Goal: Check status: Check status

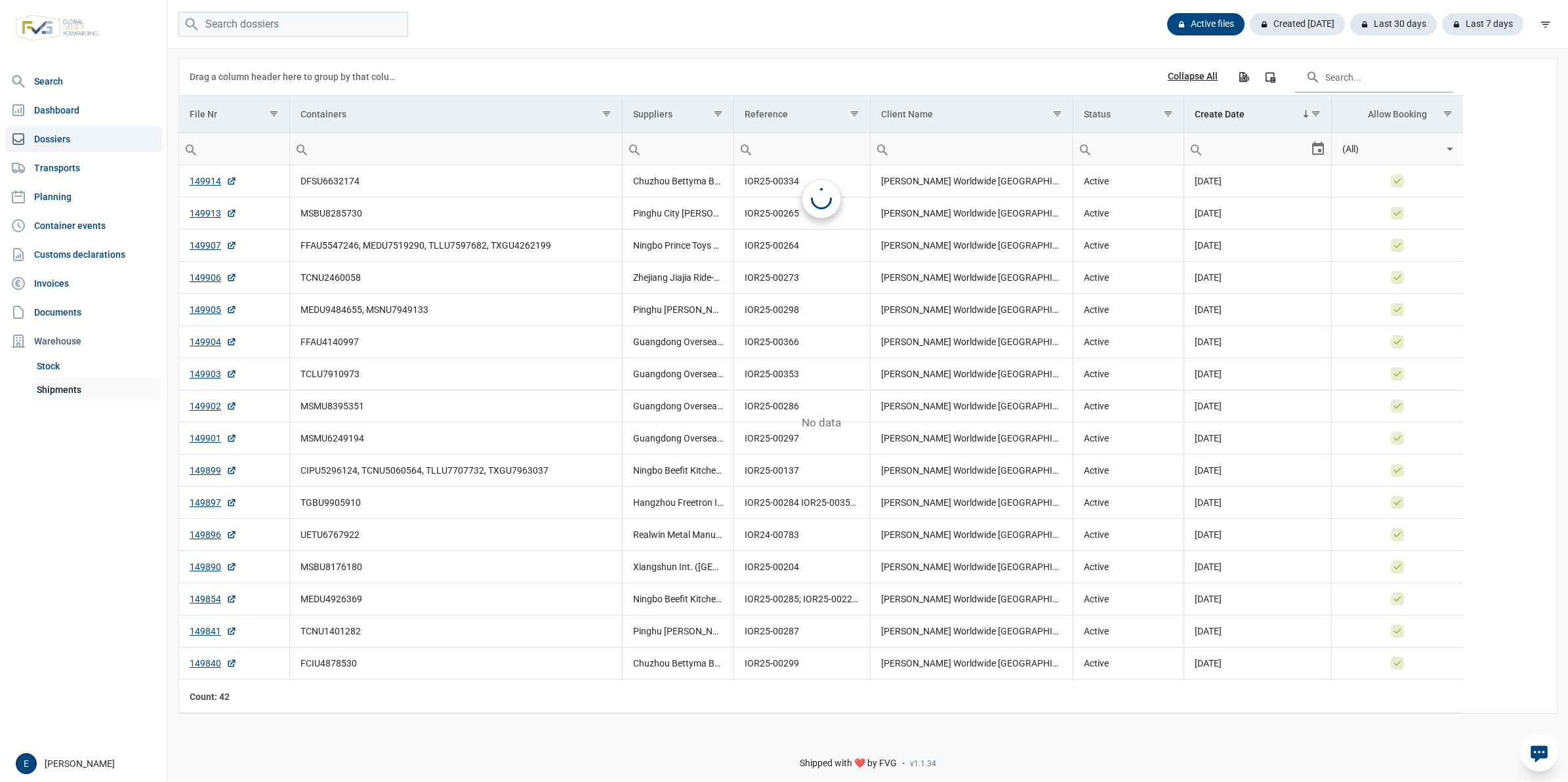
click at [85, 379] on link "Shipments" at bounding box center [97, 390] width 131 height 23
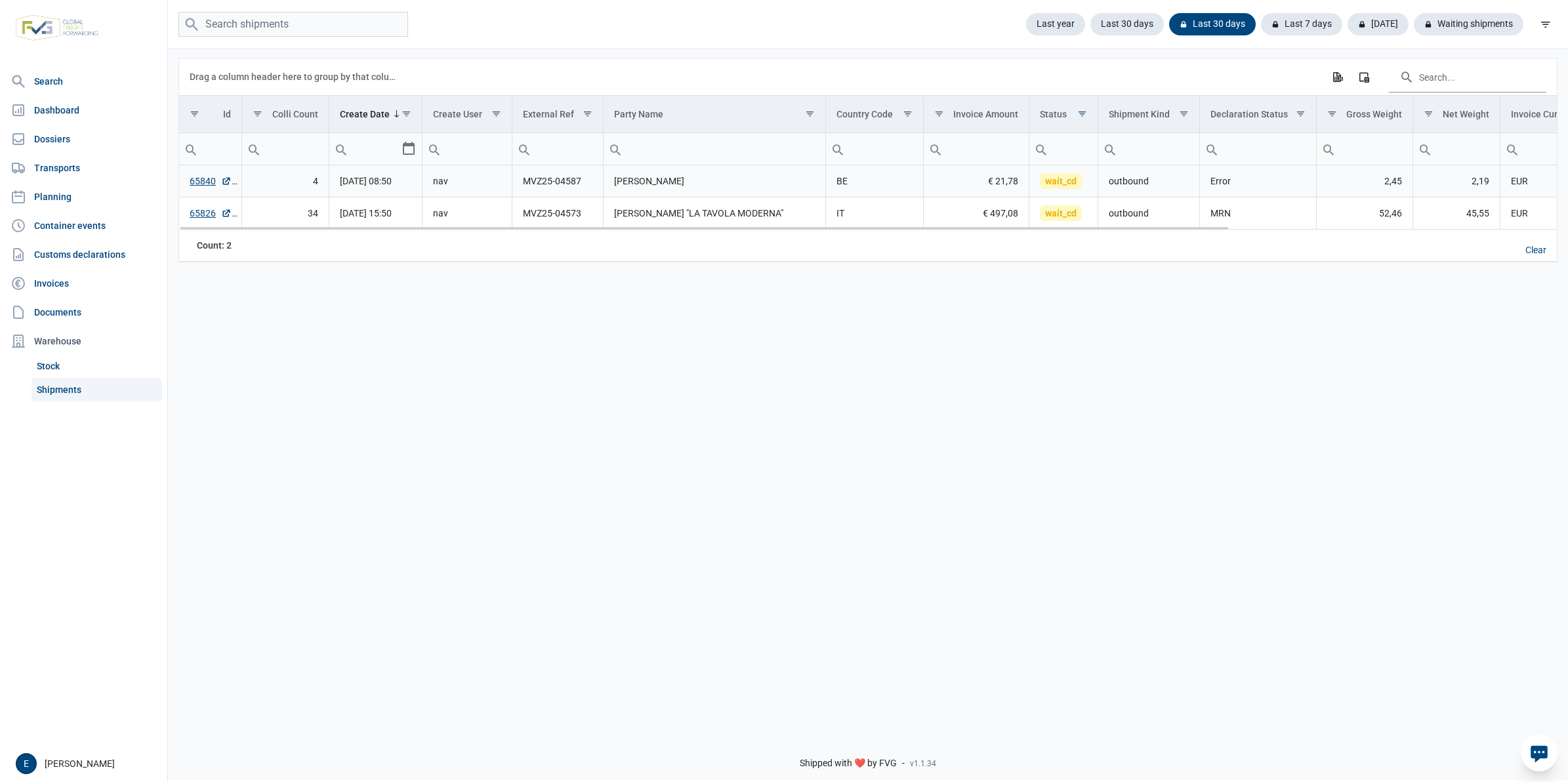
click at [653, 179] on td "[PERSON_NAME]" at bounding box center [714, 181] width 223 height 32
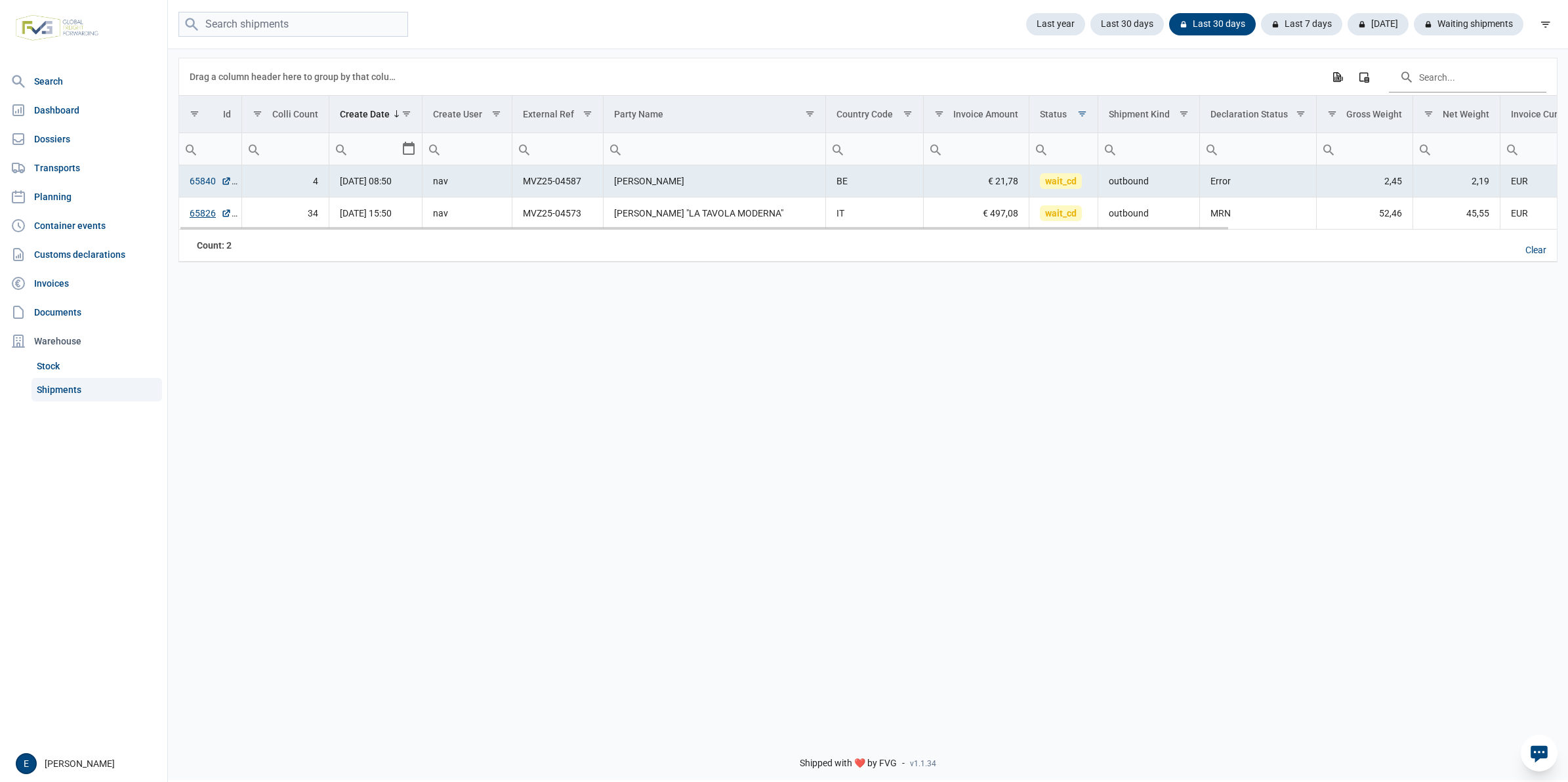
click at [207, 184] on link "65840" at bounding box center [210, 181] width 42 height 14
click at [1232, 21] on div "Last 30 days" at bounding box center [1207, 24] width 97 height 22
click at [325, 21] on input "search" at bounding box center [292, 24] width 229 height 25
paste input "25BE000003356427B4"
type input "25BE000003356427B4"
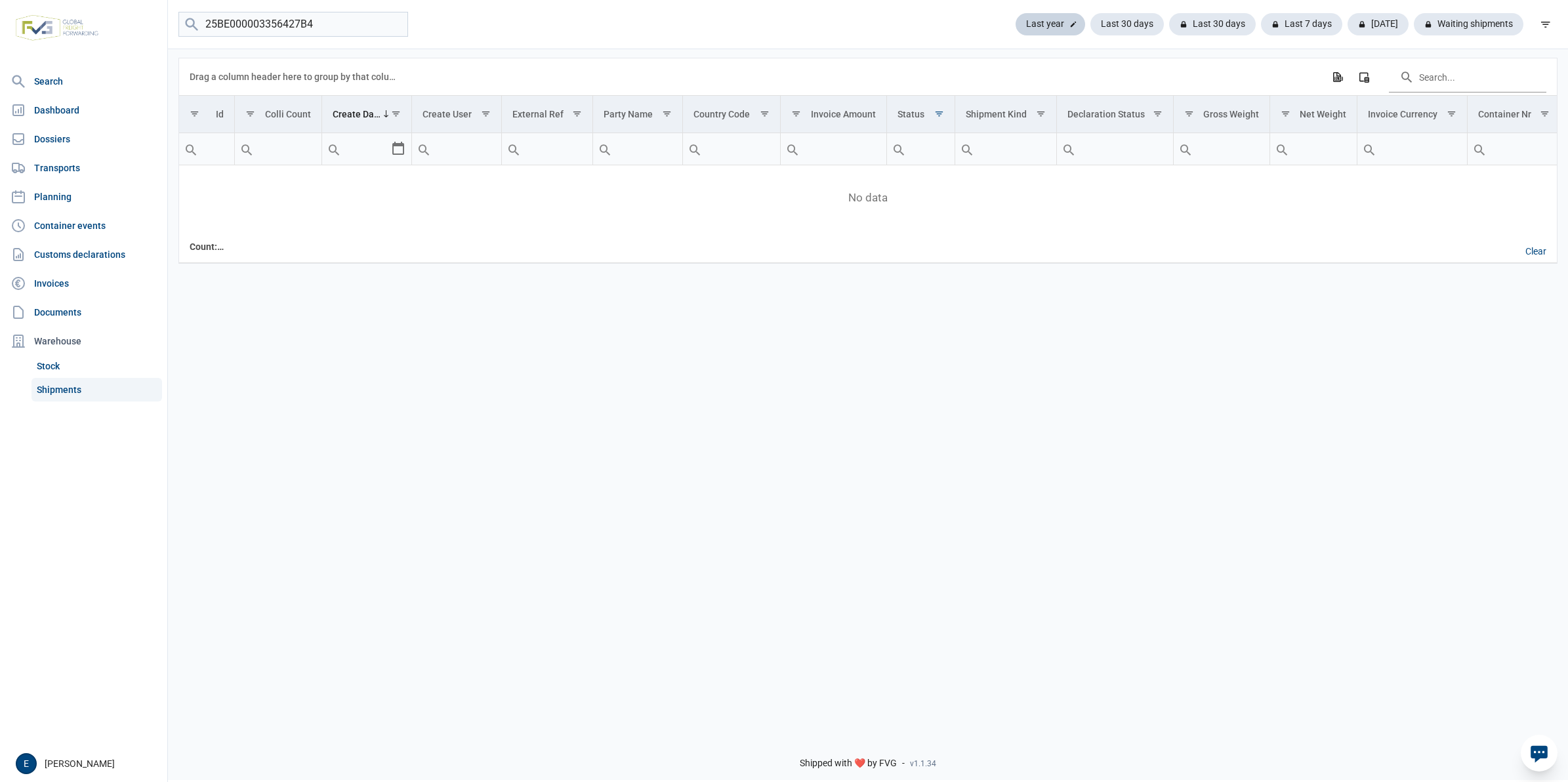
click at [1090, 18] on div "Last year" at bounding box center [1127, 24] width 74 height 22
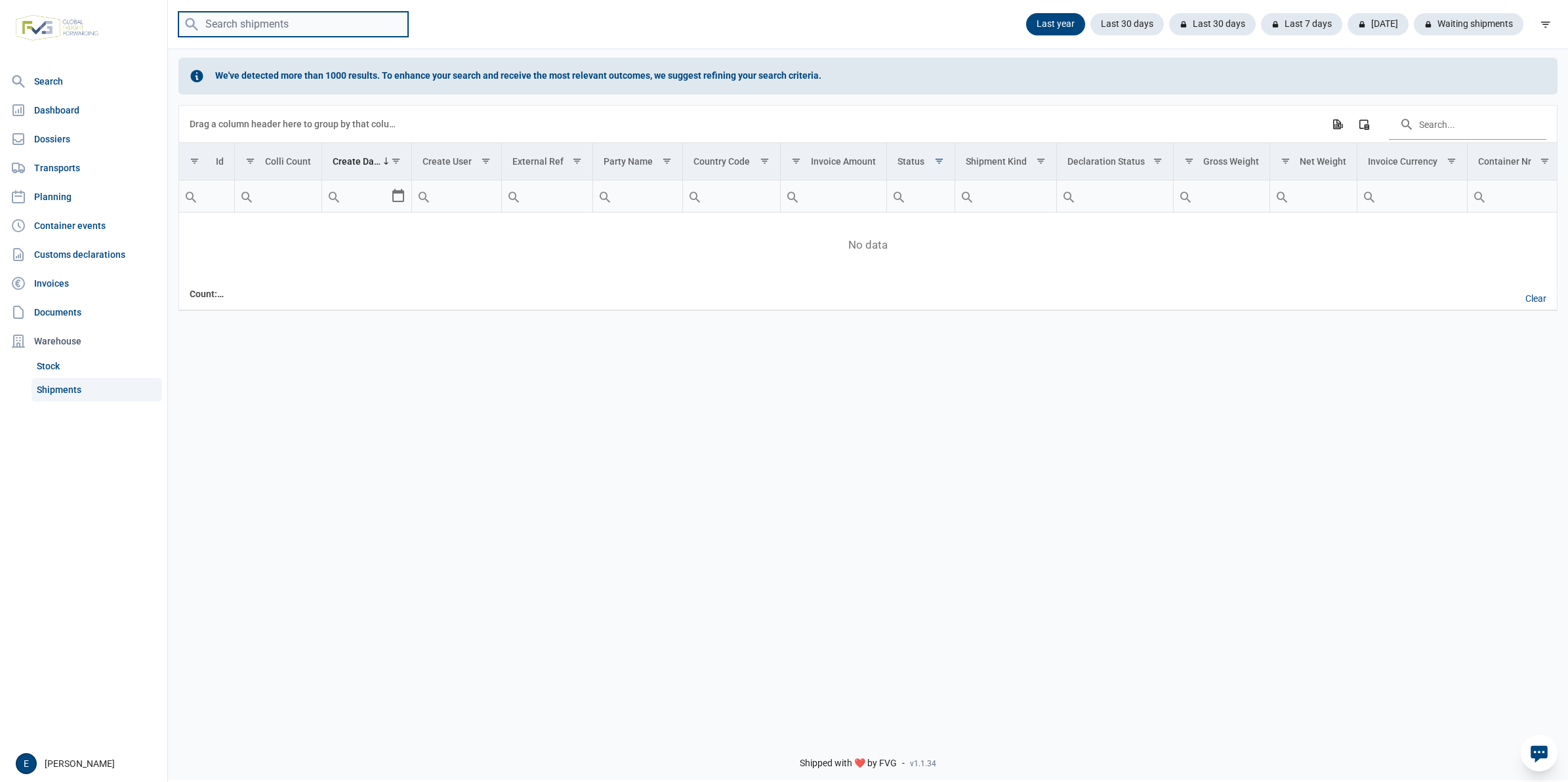
click at [292, 19] on input "search" at bounding box center [292, 24] width 229 height 25
paste input "25BE000003356427B4"
type input "25BE000003356427B4"
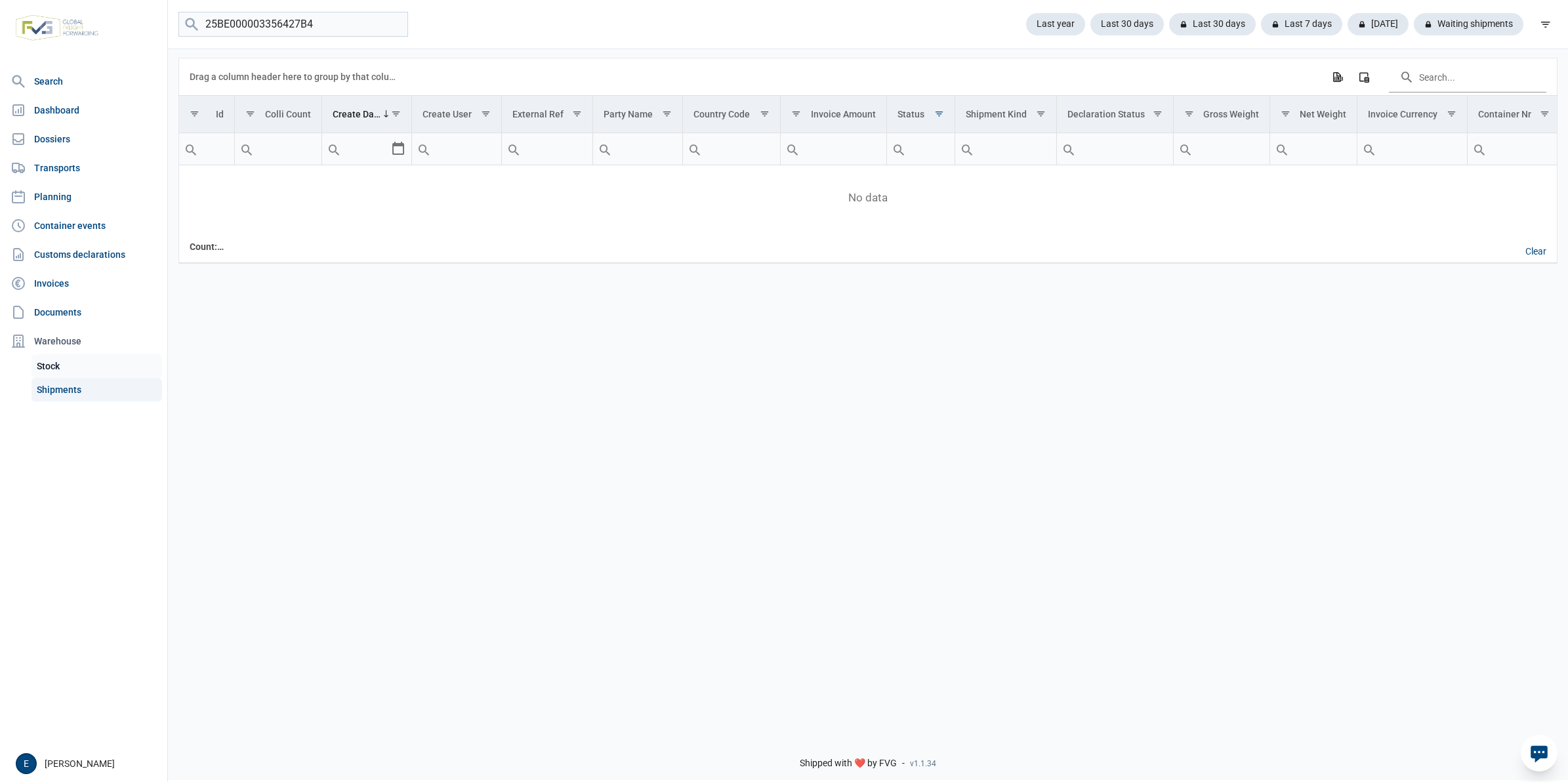
click at [60, 361] on link "Stock" at bounding box center [97, 366] width 131 height 23
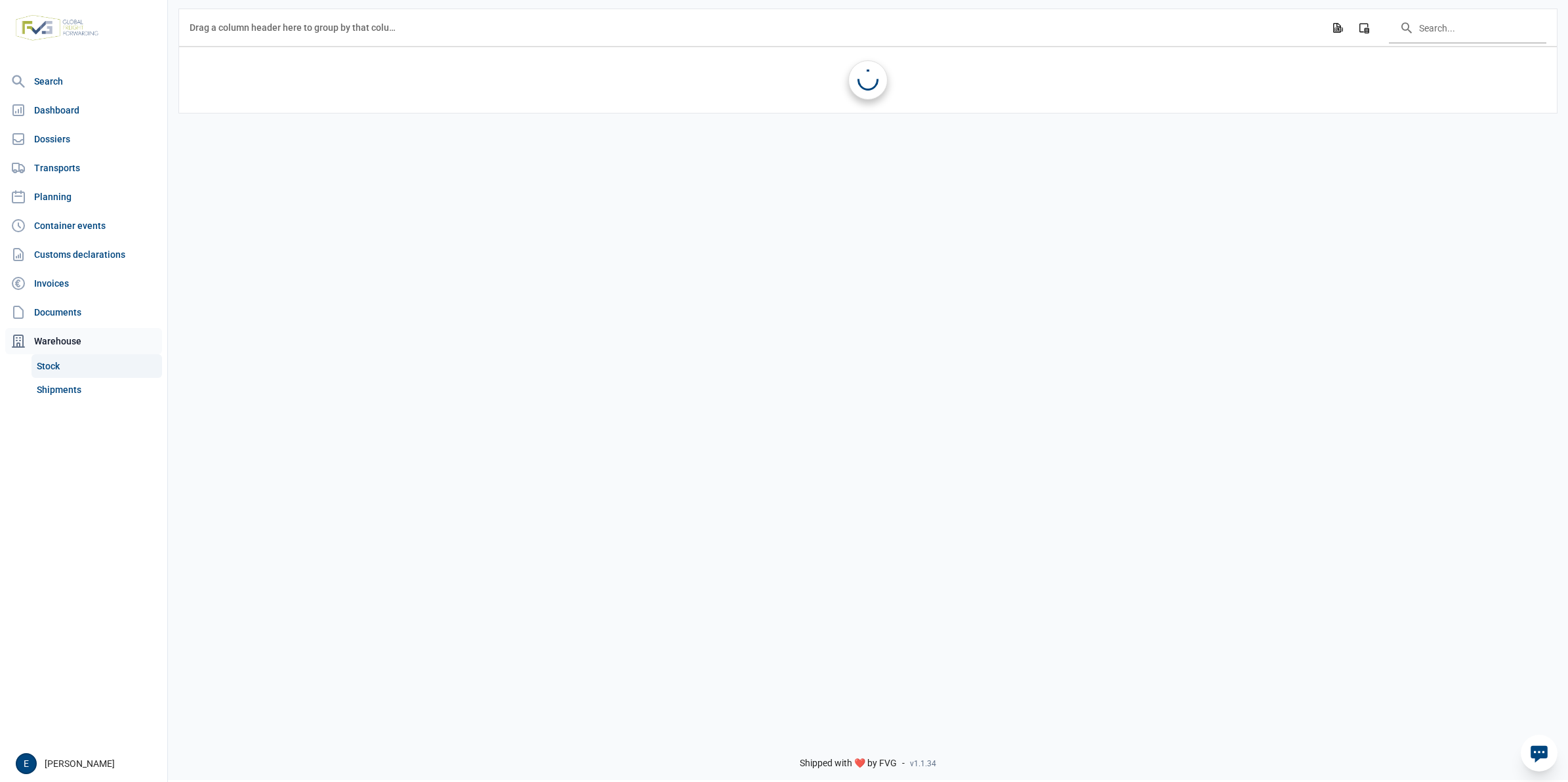
click at [67, 338] on div "Warehouse" at bounding box center [83, 341] width 157 height 26
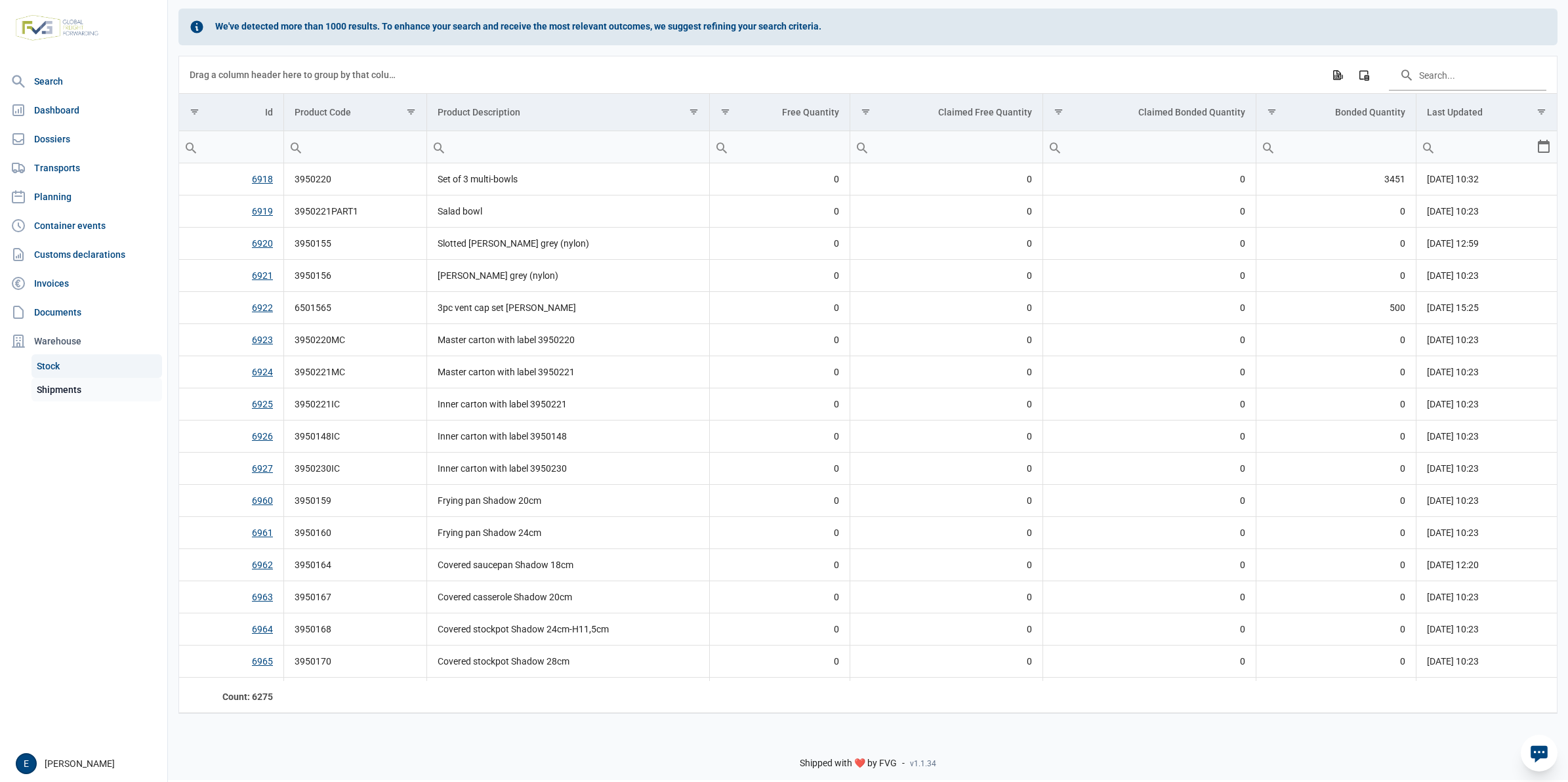
click at [71, 384] on link "Shipments" at bounding box center [97, 390] width 131 height 23
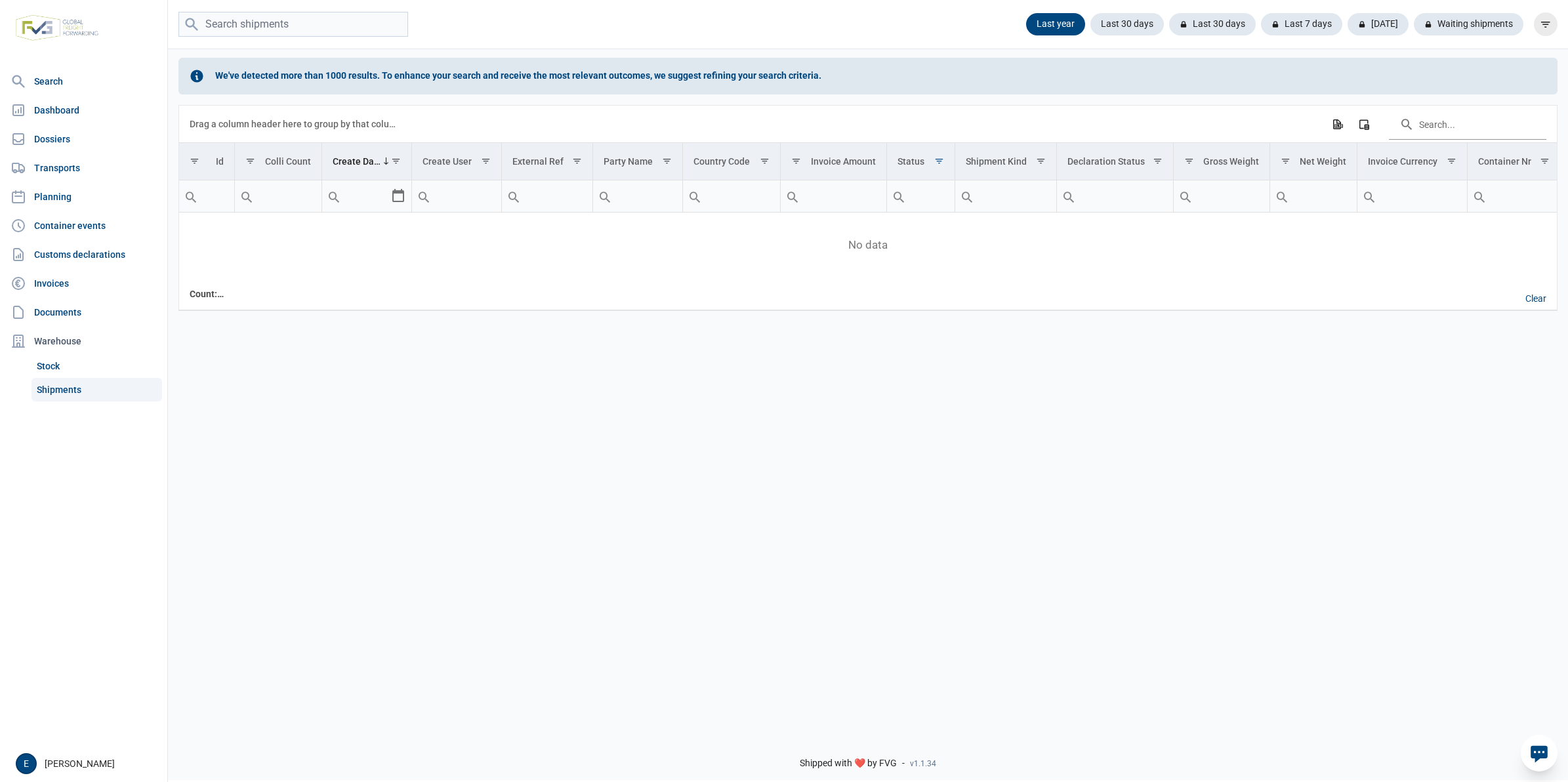
click at [1549, 21] on icon "filter" at bounding box center [1546, 24] width 12 height 12
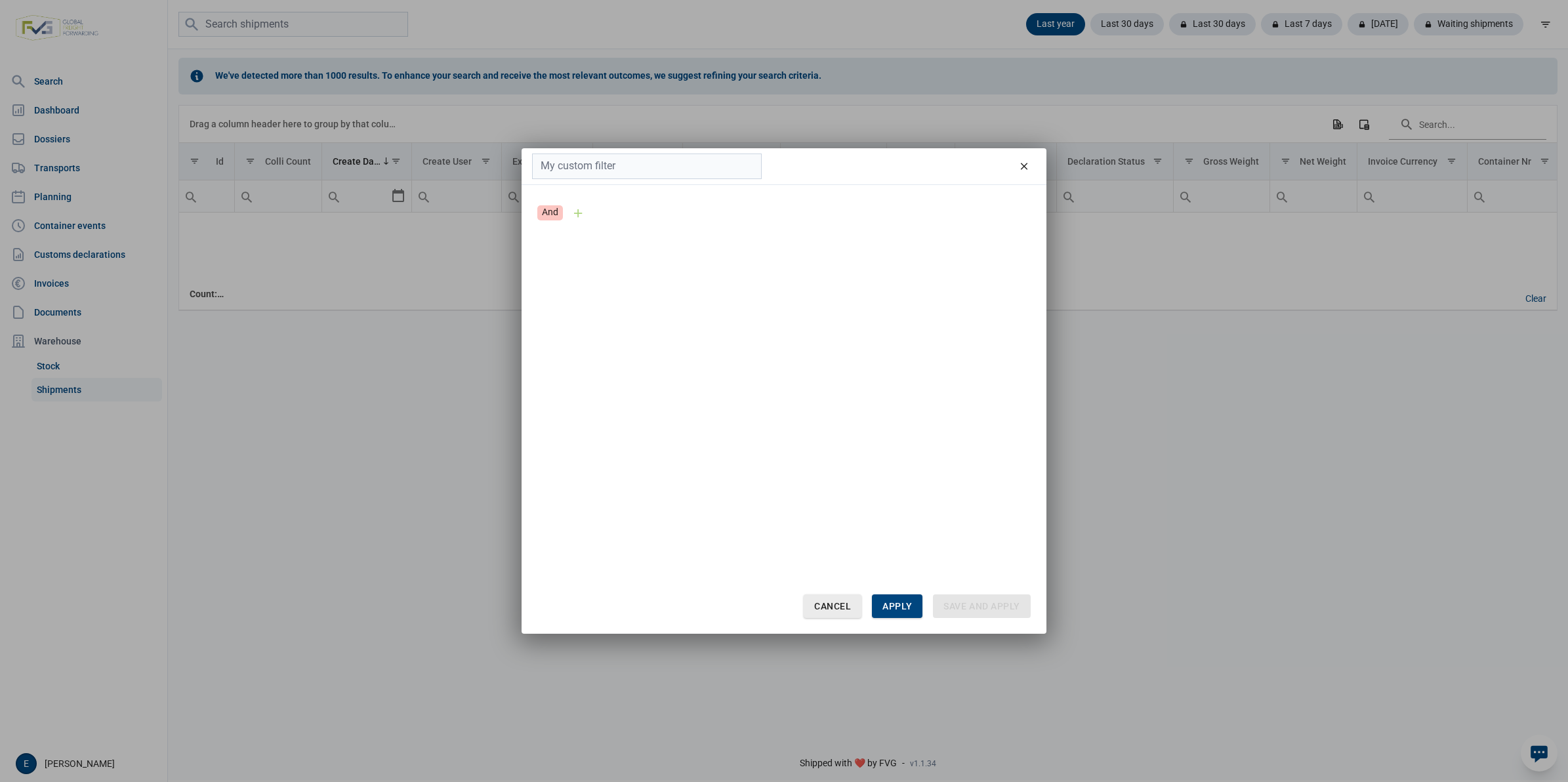
click at [817, 607] on span "Cancel" at bounding box center [833, 606] width 37 height 11
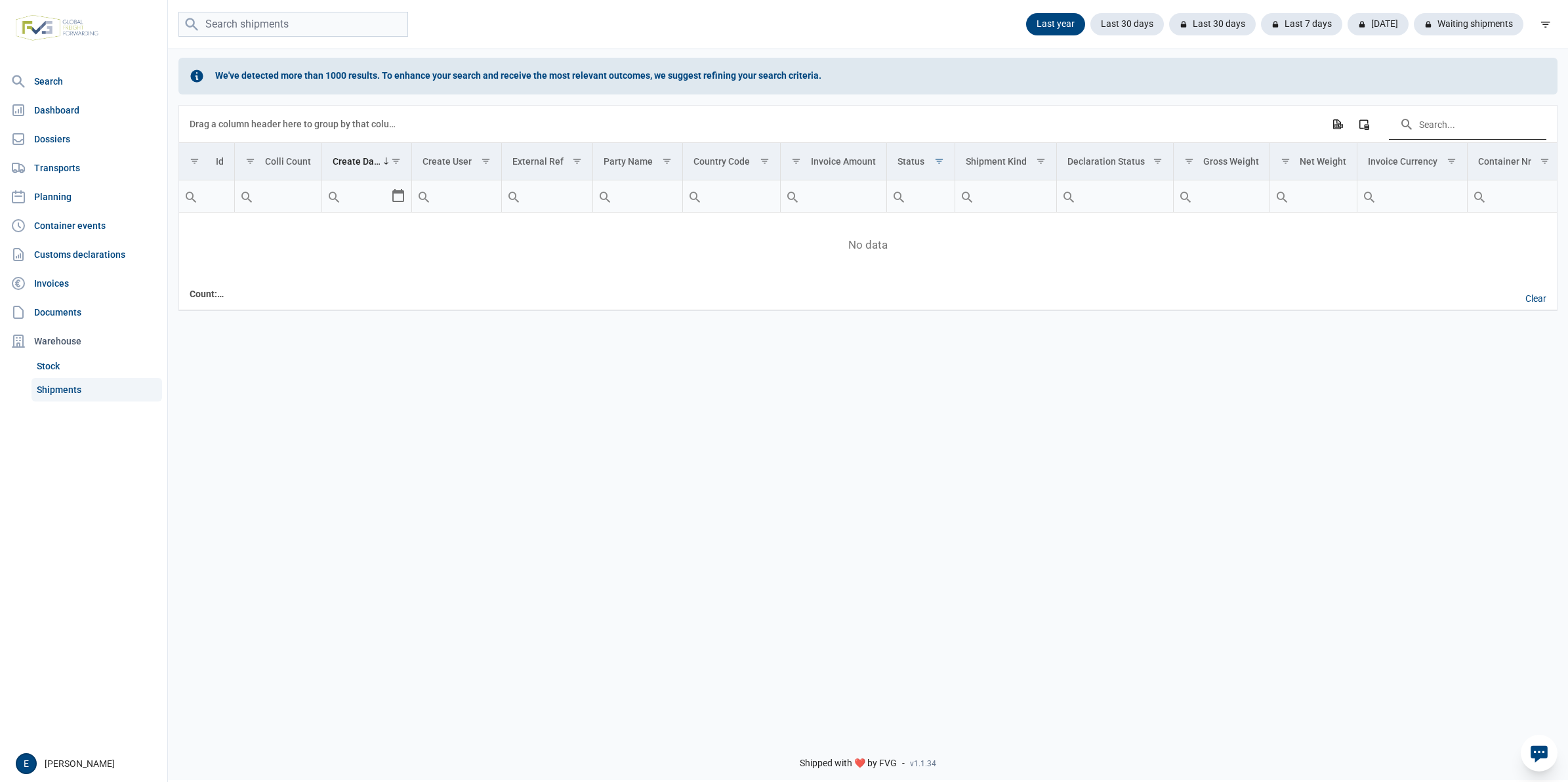
click at [1447, 126] on input "Search in the data grid" at bounding box center [1467, 124] width 158 height 32
click at [1260, 27] on div "Last 30 days" at bounding box center [1301, 24] width 81 height 22
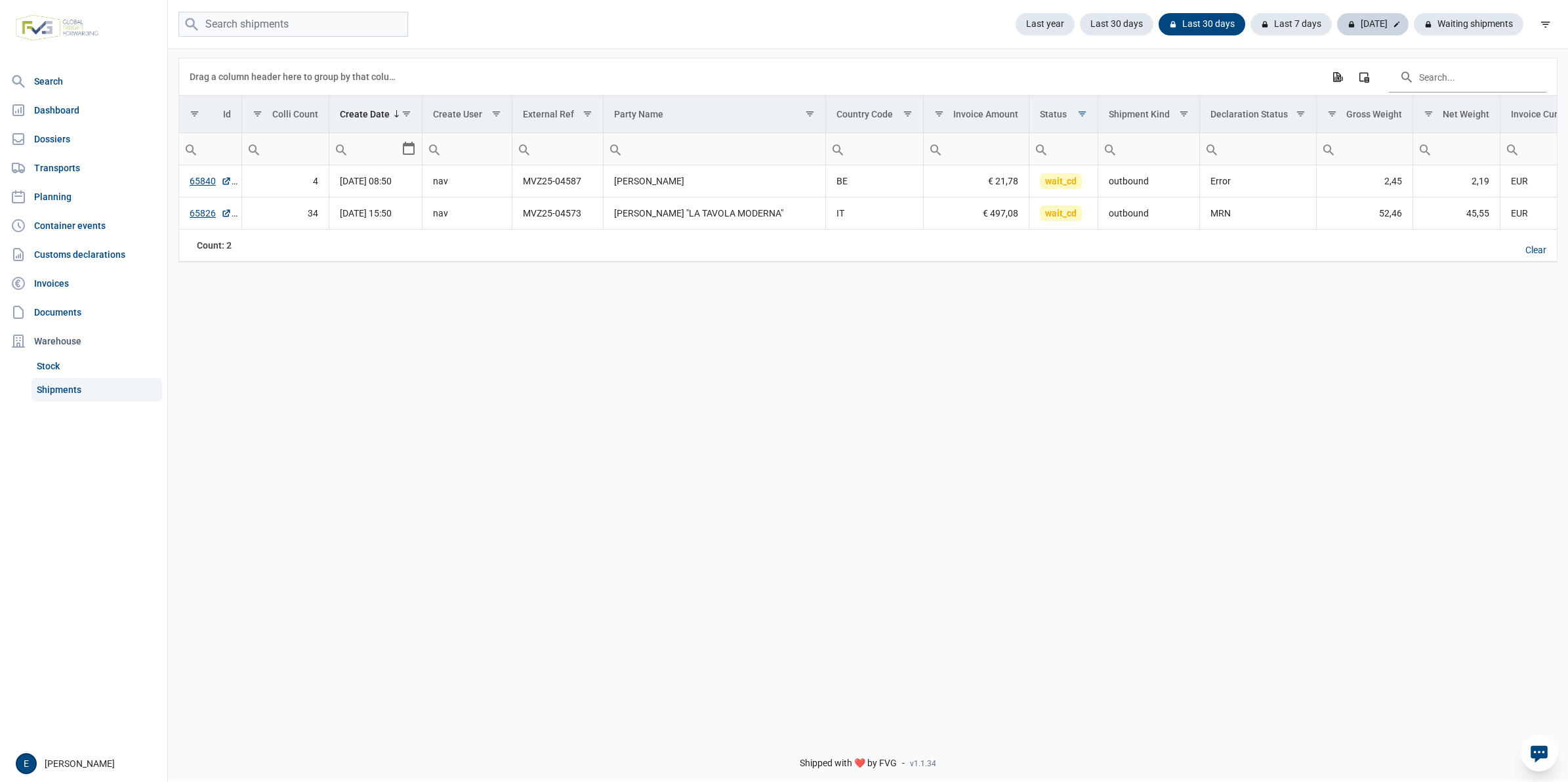
click at [1413, 28] on div "[DATE]" at bounding box center [1467, 24] width 109 height 22
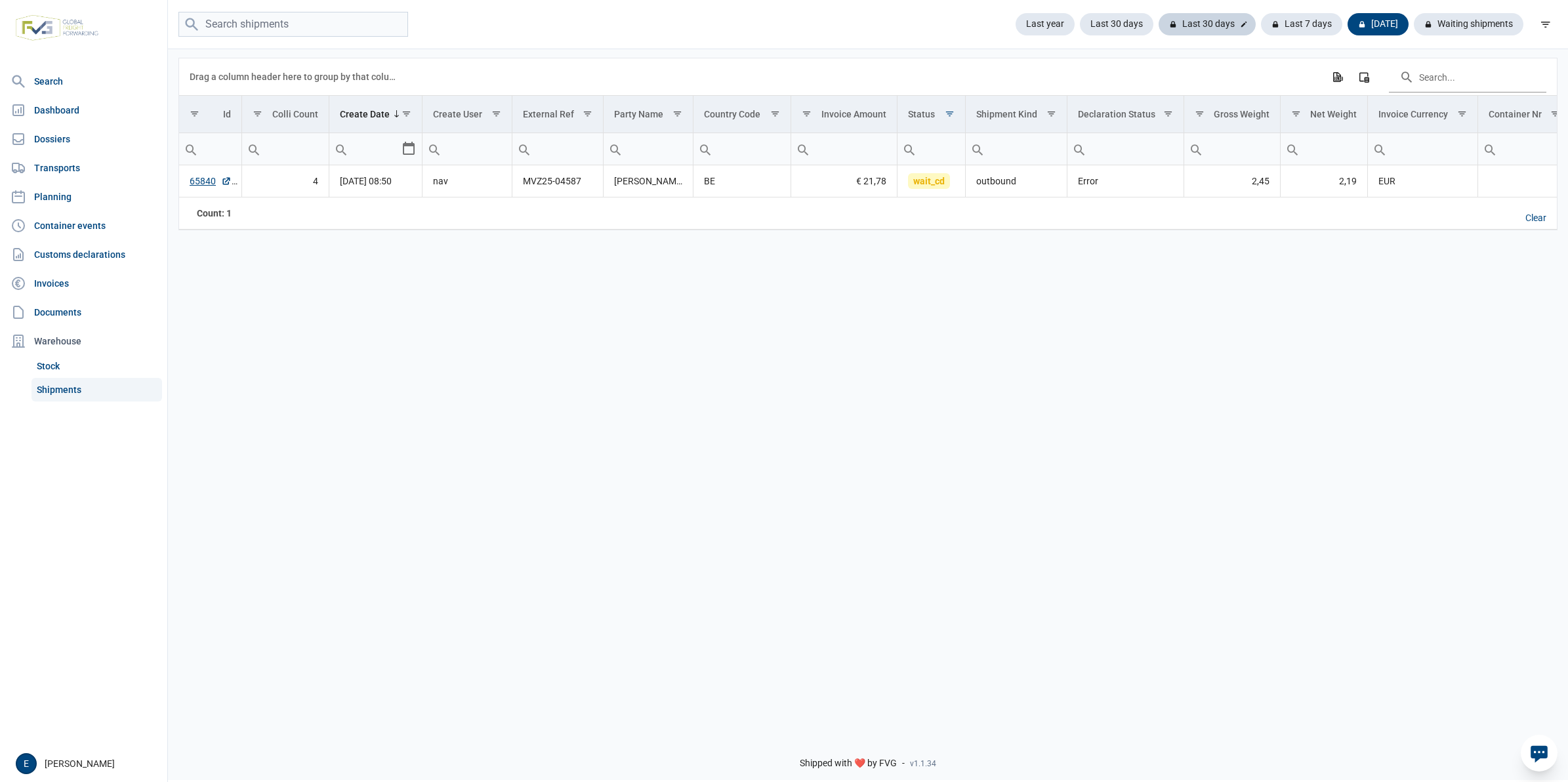
click at [1260, 15] on div "Last 30 days" at bounding box center [1301, 24] width 81 height 22
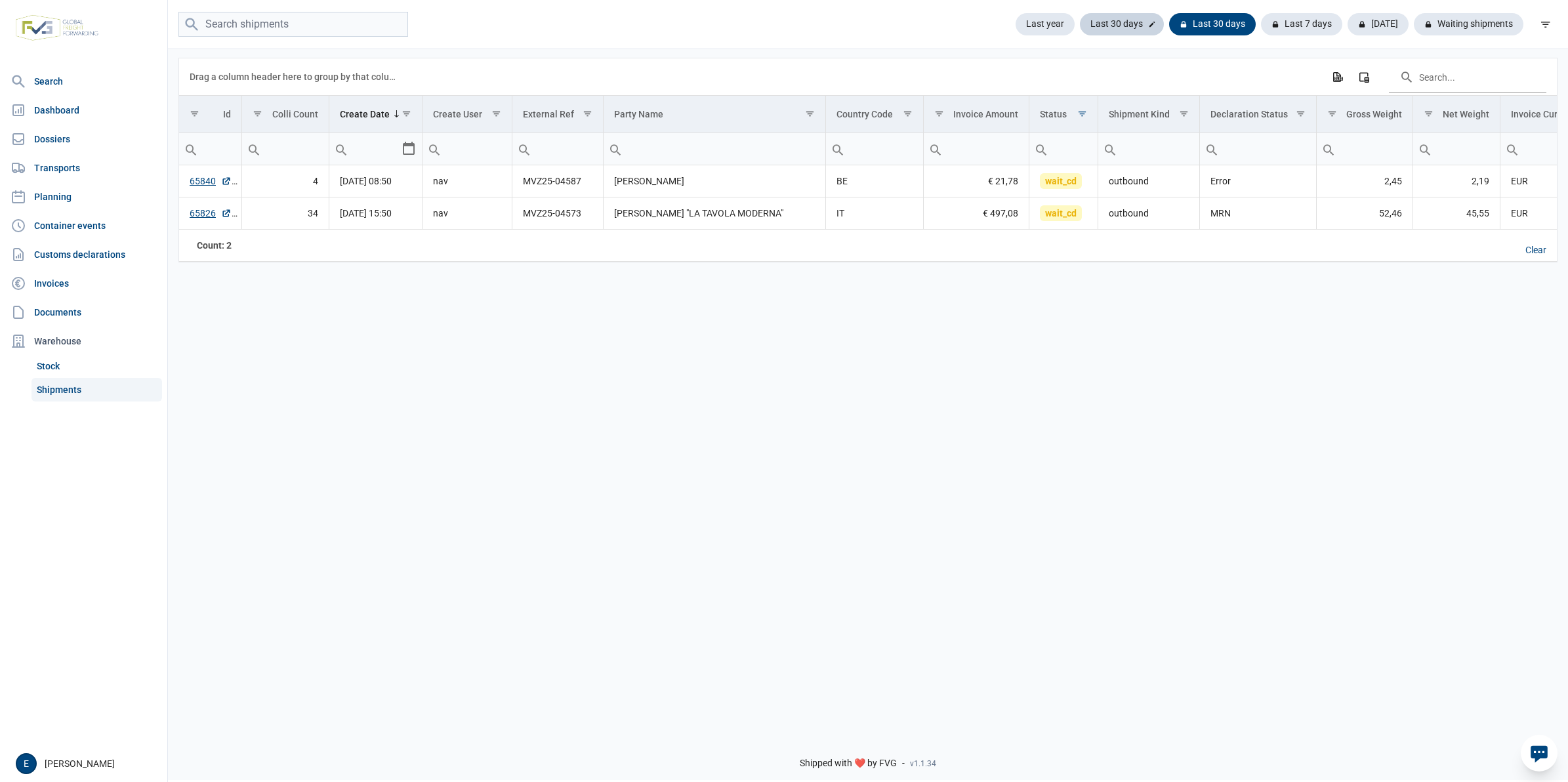
click at [1169, 23] on div "Last 30 days" at bounding box center [1212, 24] width 87 height 22
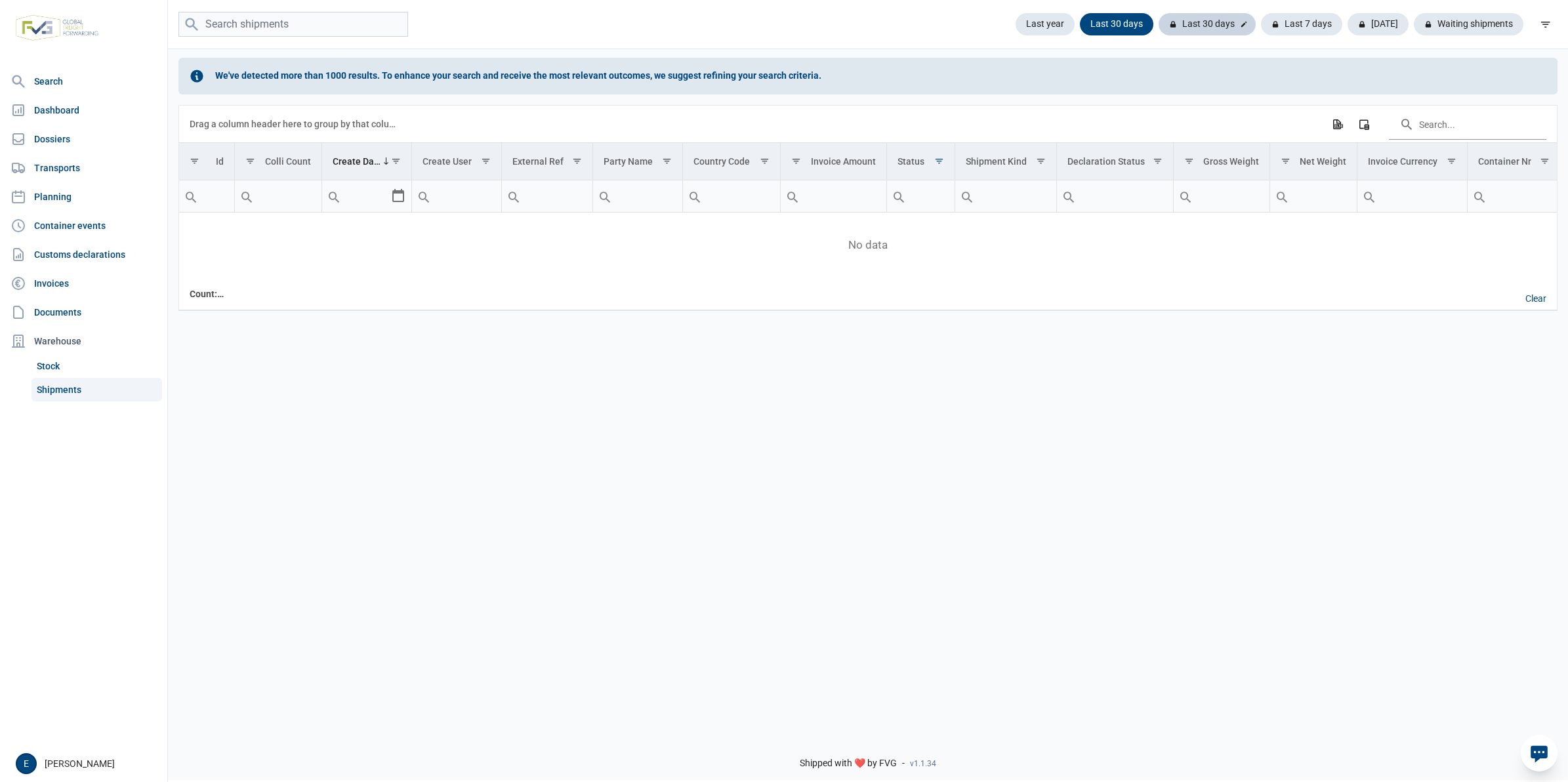
click at [1260, 18] on div "Last 30 days" at bounding box center [1301, 24] width 81 height 22
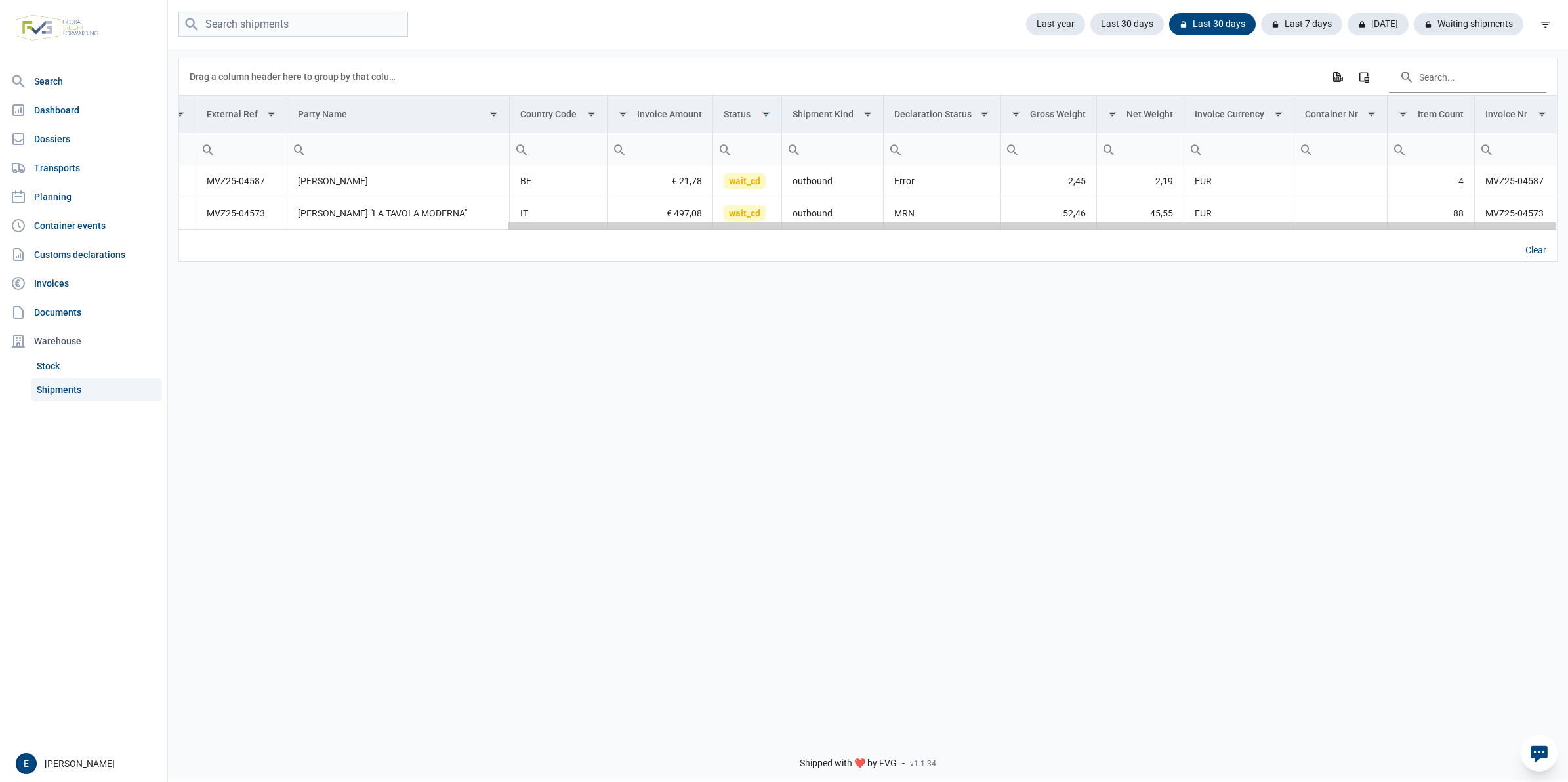
scroll to position [0, 429]
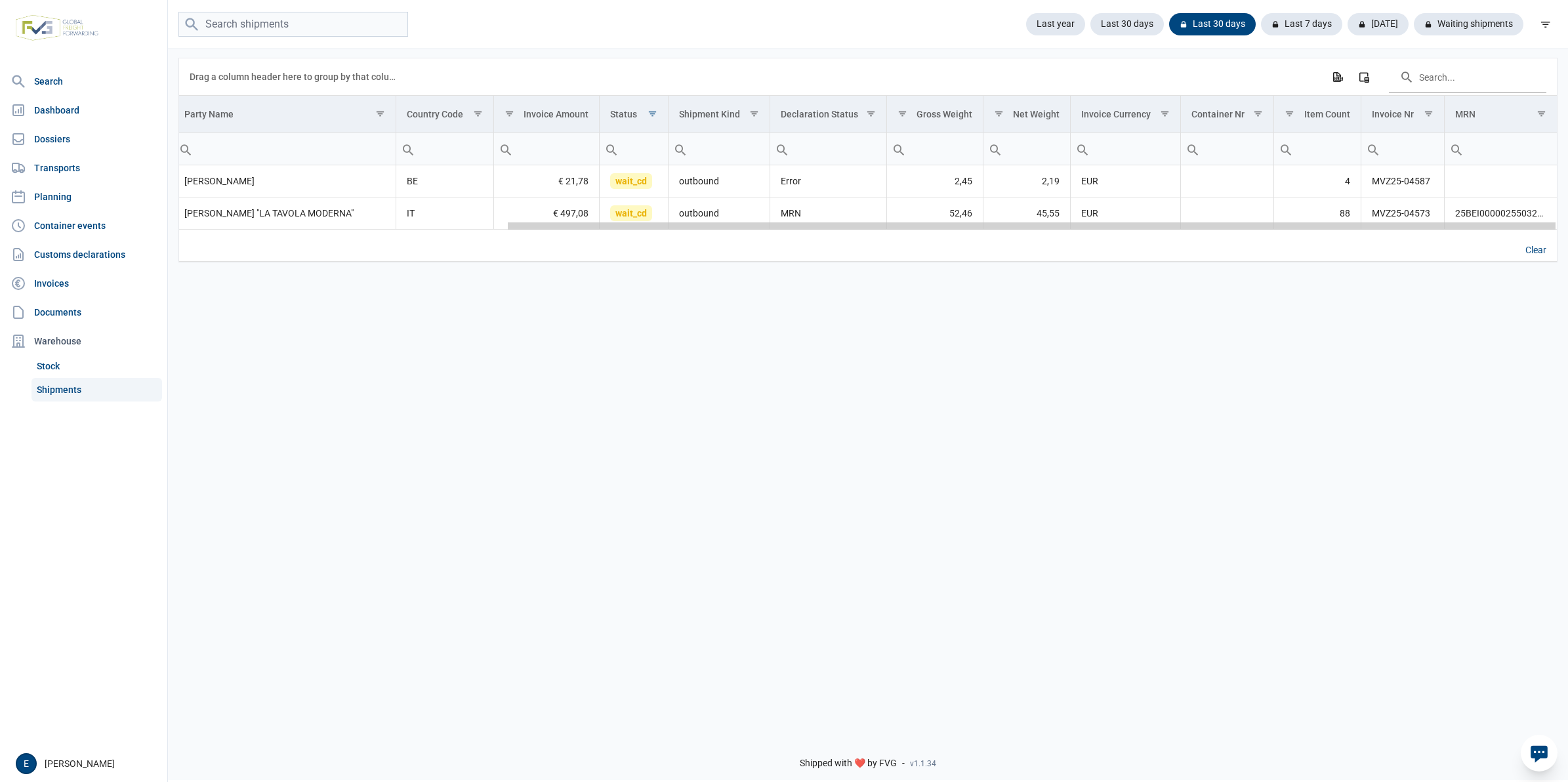
drag, startPoint x: 963, startPoint y: 230, endPoint x: 1355, endPoint y: 222, distance: 392.1
click at [1355, 222] on body "For evaluation purposes only. Redistribution prohibited. Please register an exi…" at bounding box center [784, 368] width 1568 height 782
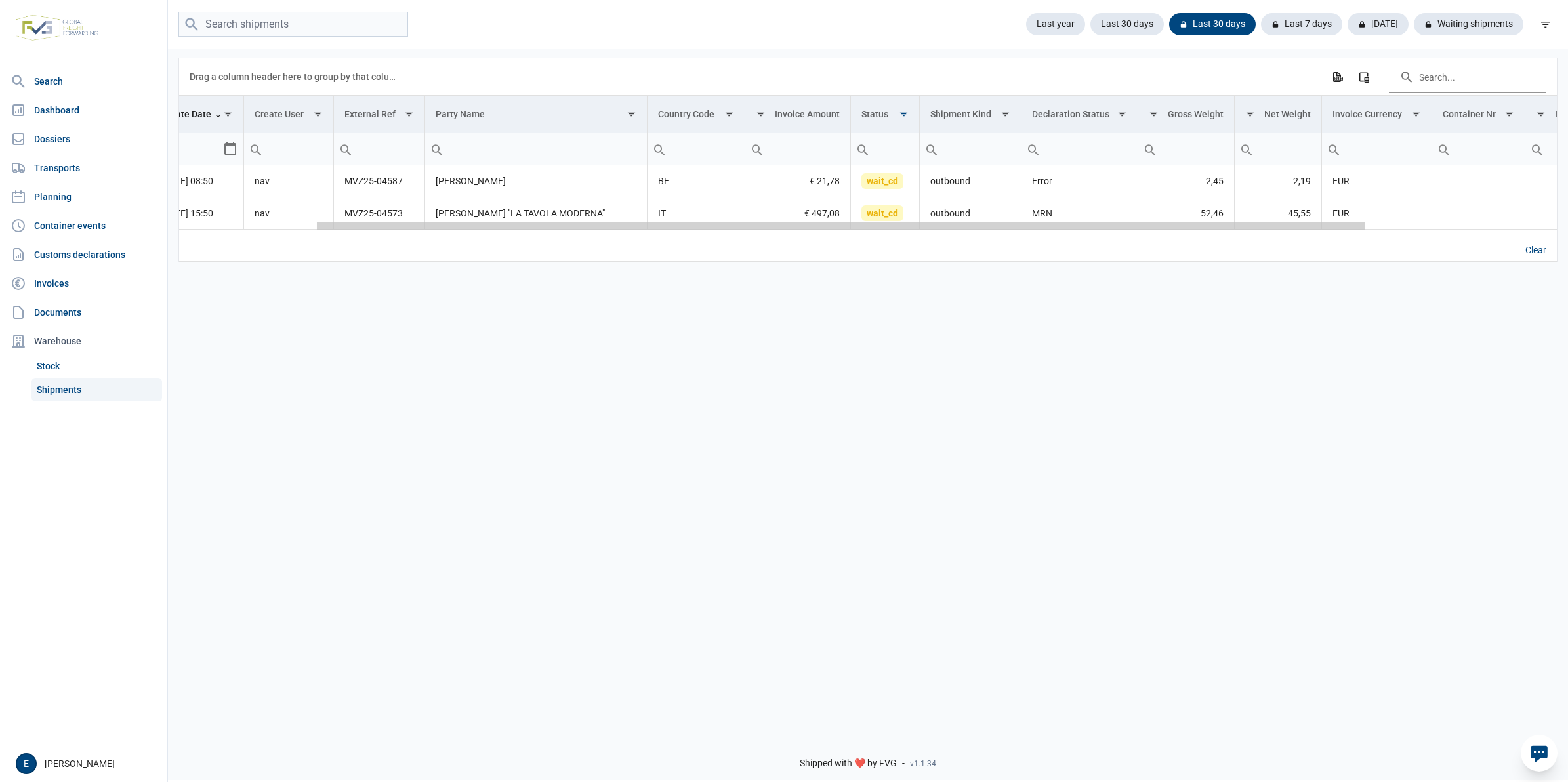
scroll to position [0, 0]
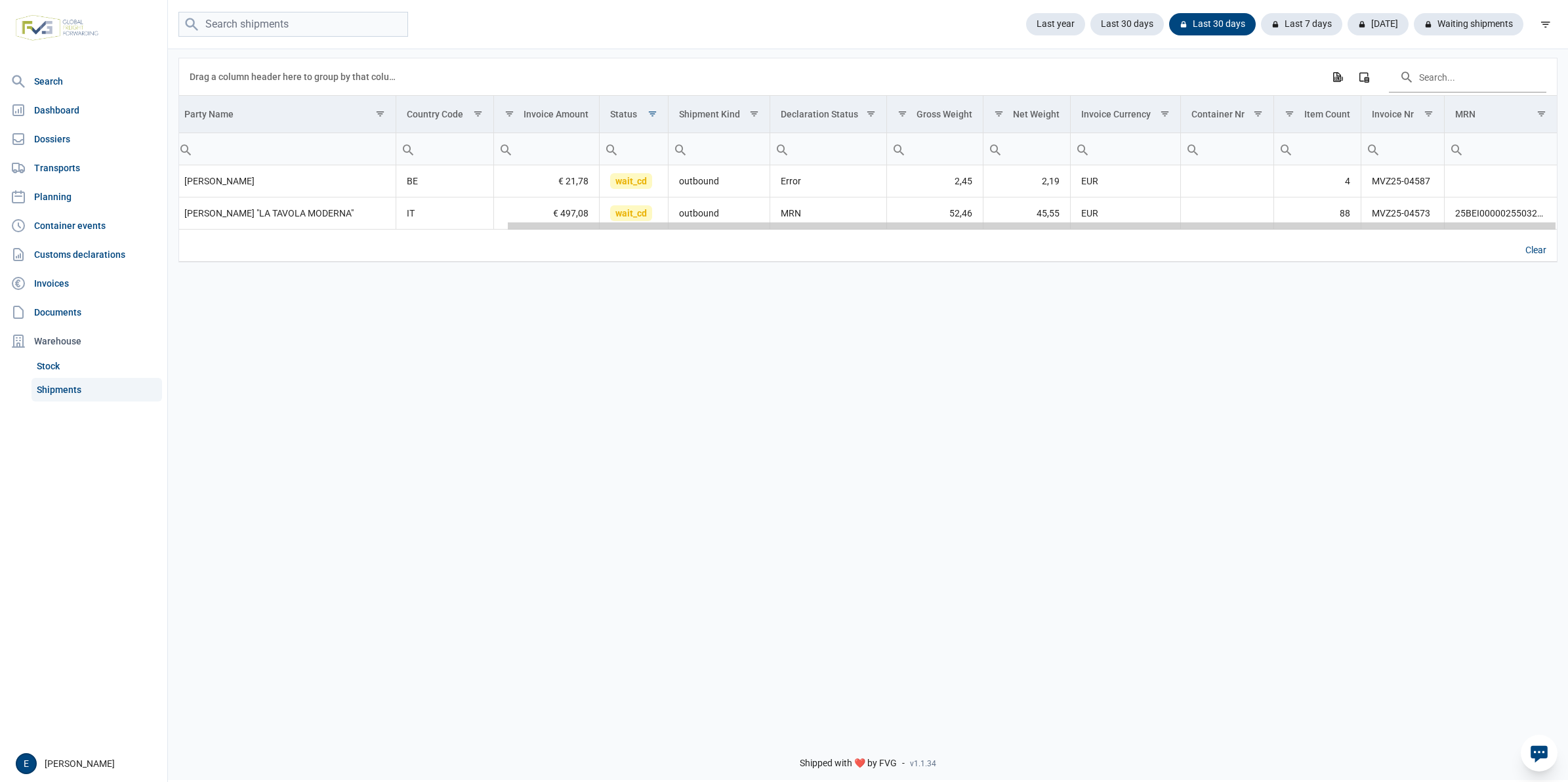
drag, startPoint x: 542, startPoint y: 230, endPoint x: 516, endPoint y: 256, distance: 36.8
click at [516, 256] on body "For evaluation purposes only. Redistribution prohibited. Please register an exi…" at bounding box center [784, 368] width 1568 height 782
click at [83, 78] on link "Search" at bounding box center [83, 81] width 157 height 26
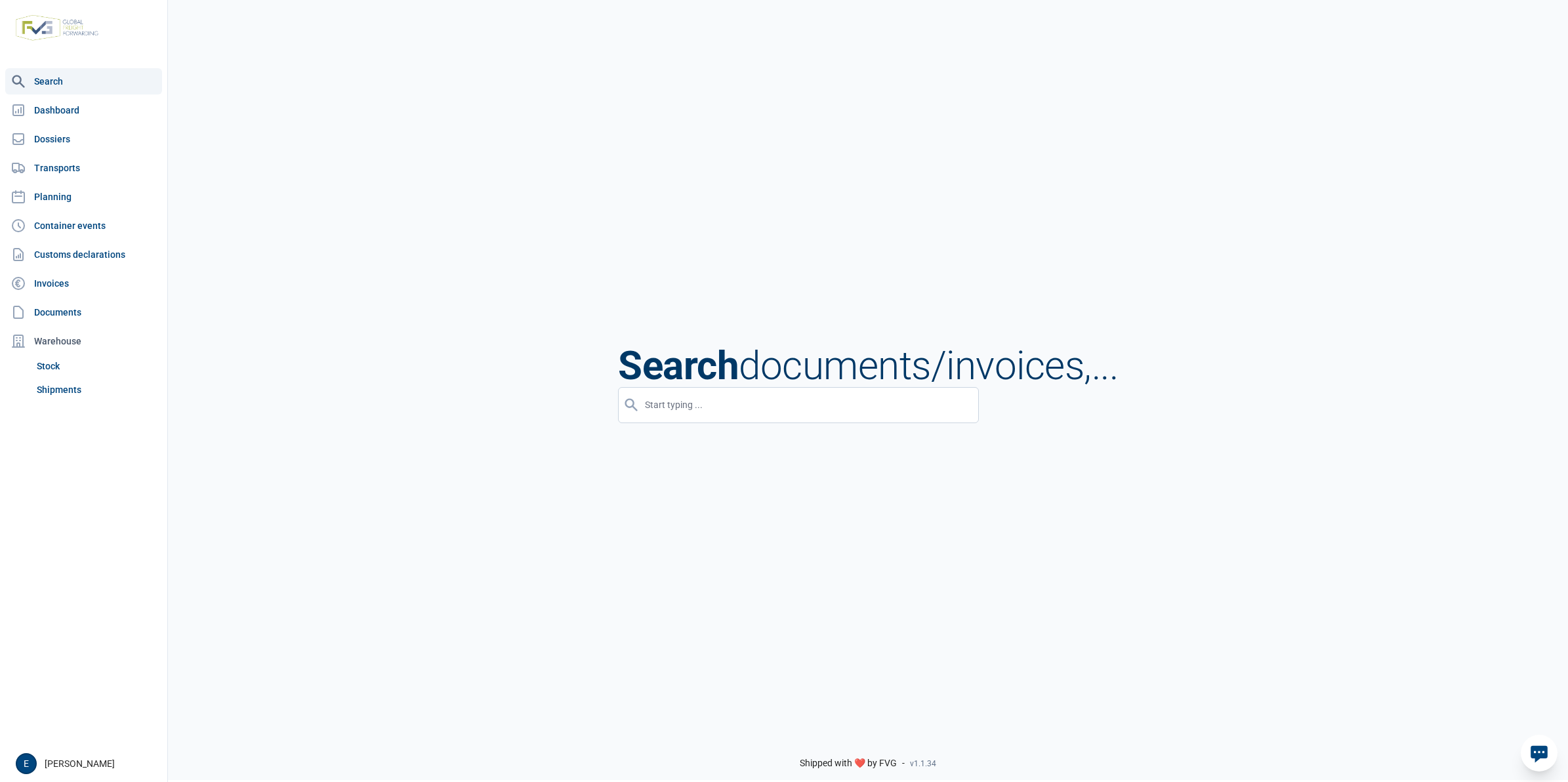
click at [694, 401] on input "input" at bounding box center [798, 405] width 361 height 36
paste input "25BE000003356427B4"
type input "25BE000003356427B4"
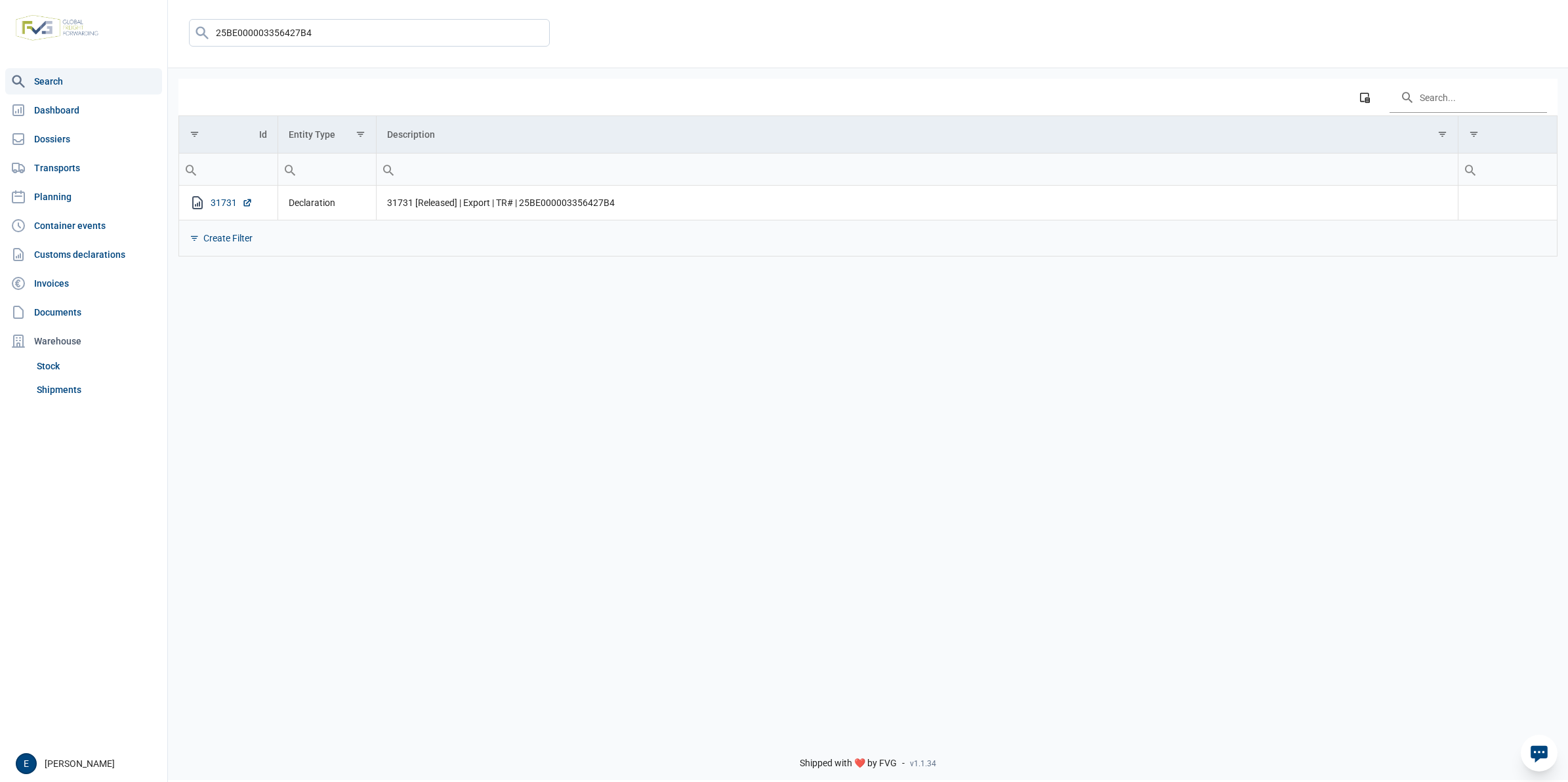
click at [222, 207] on link "31731" at bounding box center [231, 203] width 42 height 14
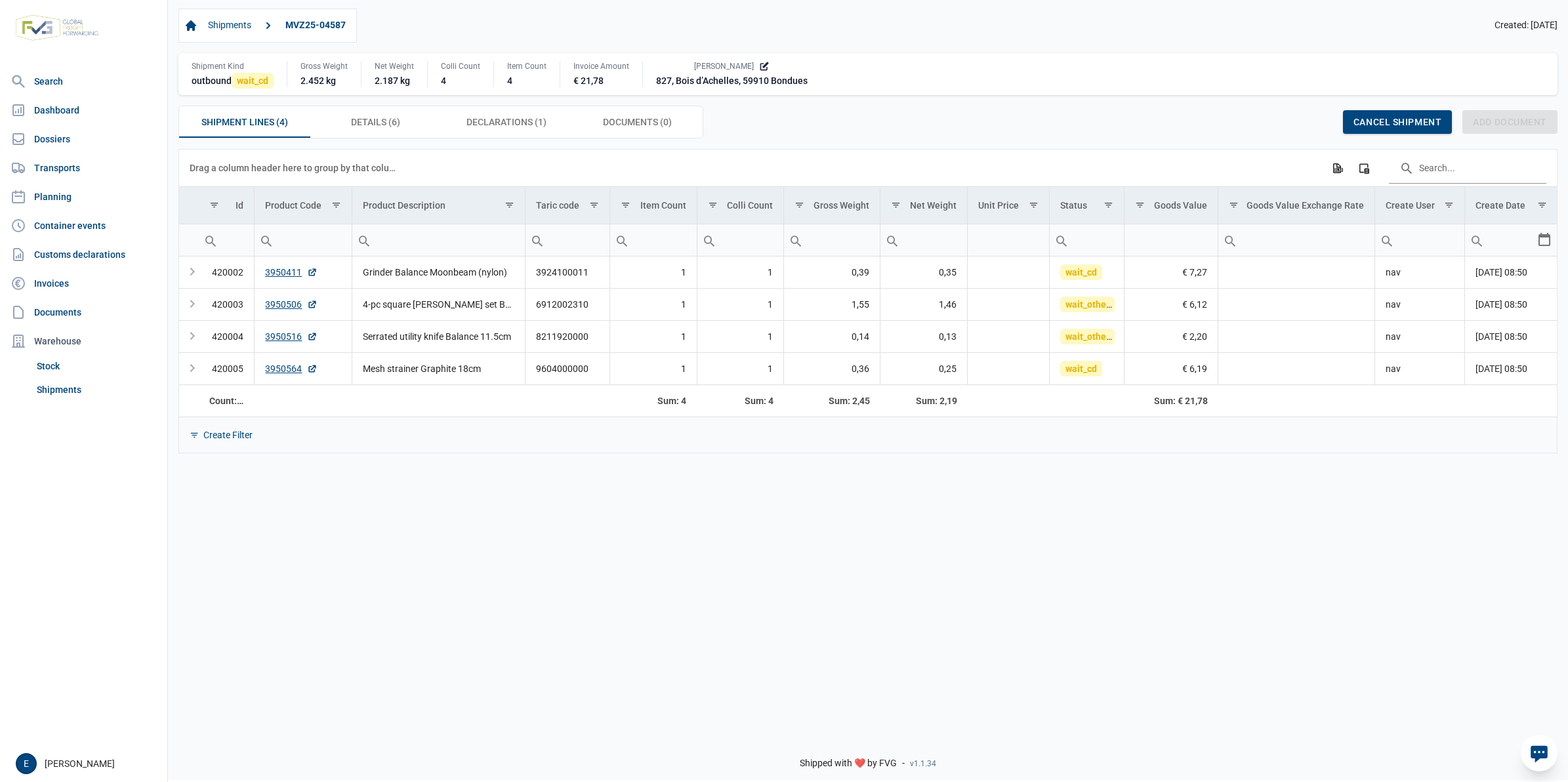
click at [1403, 509] on div "Data grid with 4 rows and 14 columns Drag a column header here to group by that…" at bounding box center [868, 436] width 1400 height 576
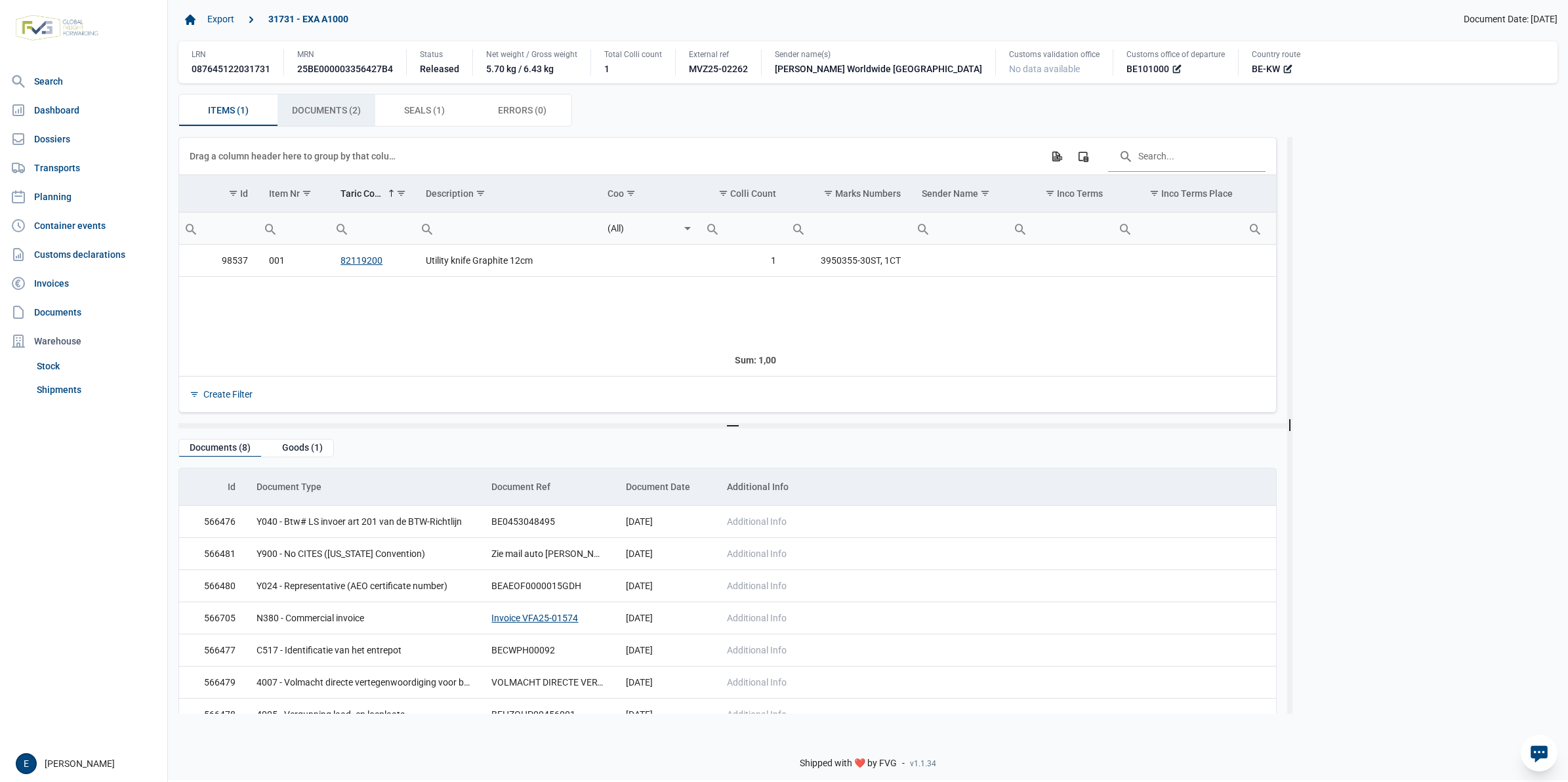
click at [351, 106] on span "Documents (2) Documents (2)" at bounding box center [326, 110] width 69 height 15
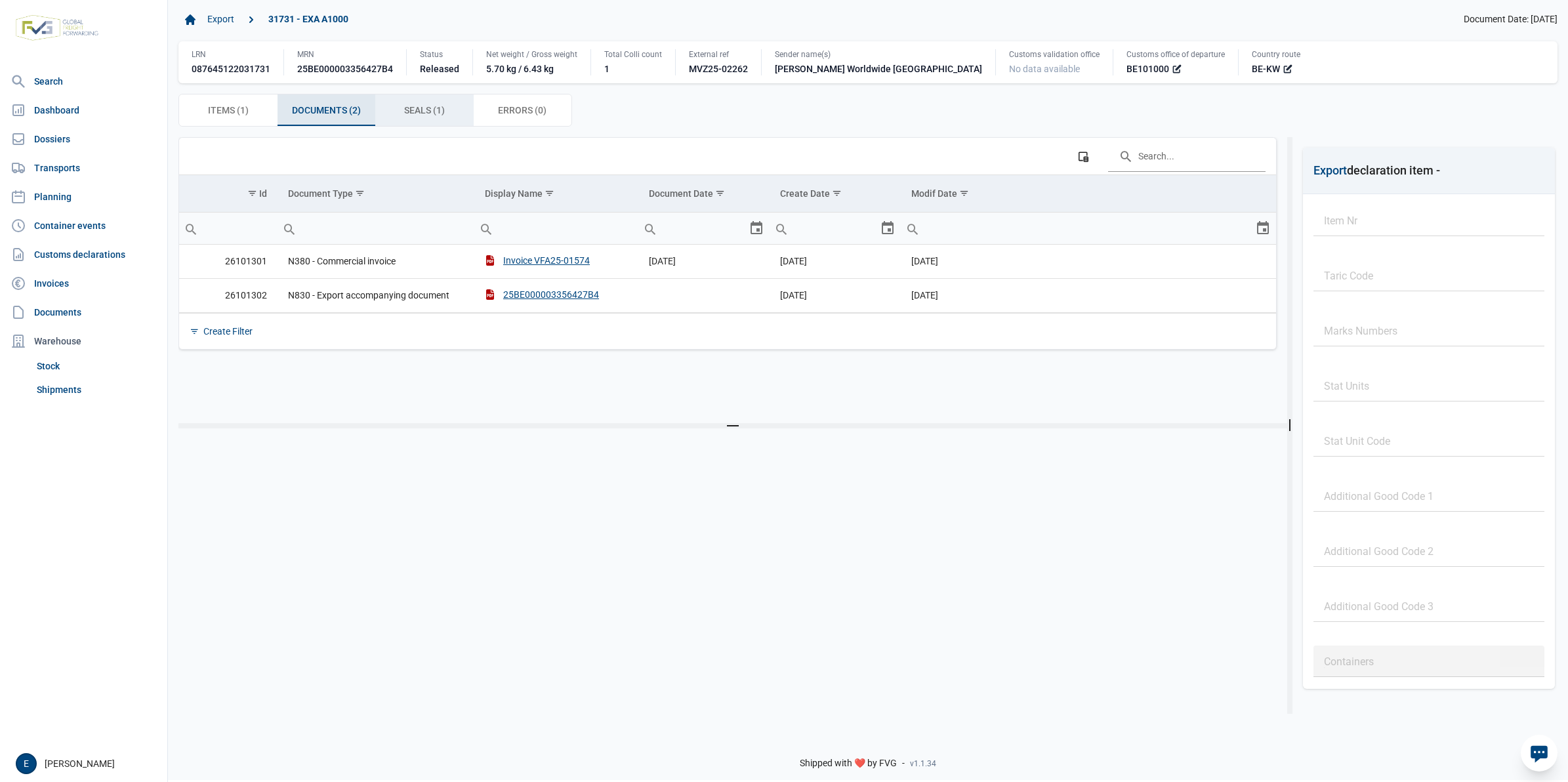
click at [418, 111] on span "Seals (1) Seals (1)" at bounding box center [425, 110] width 41 height 15
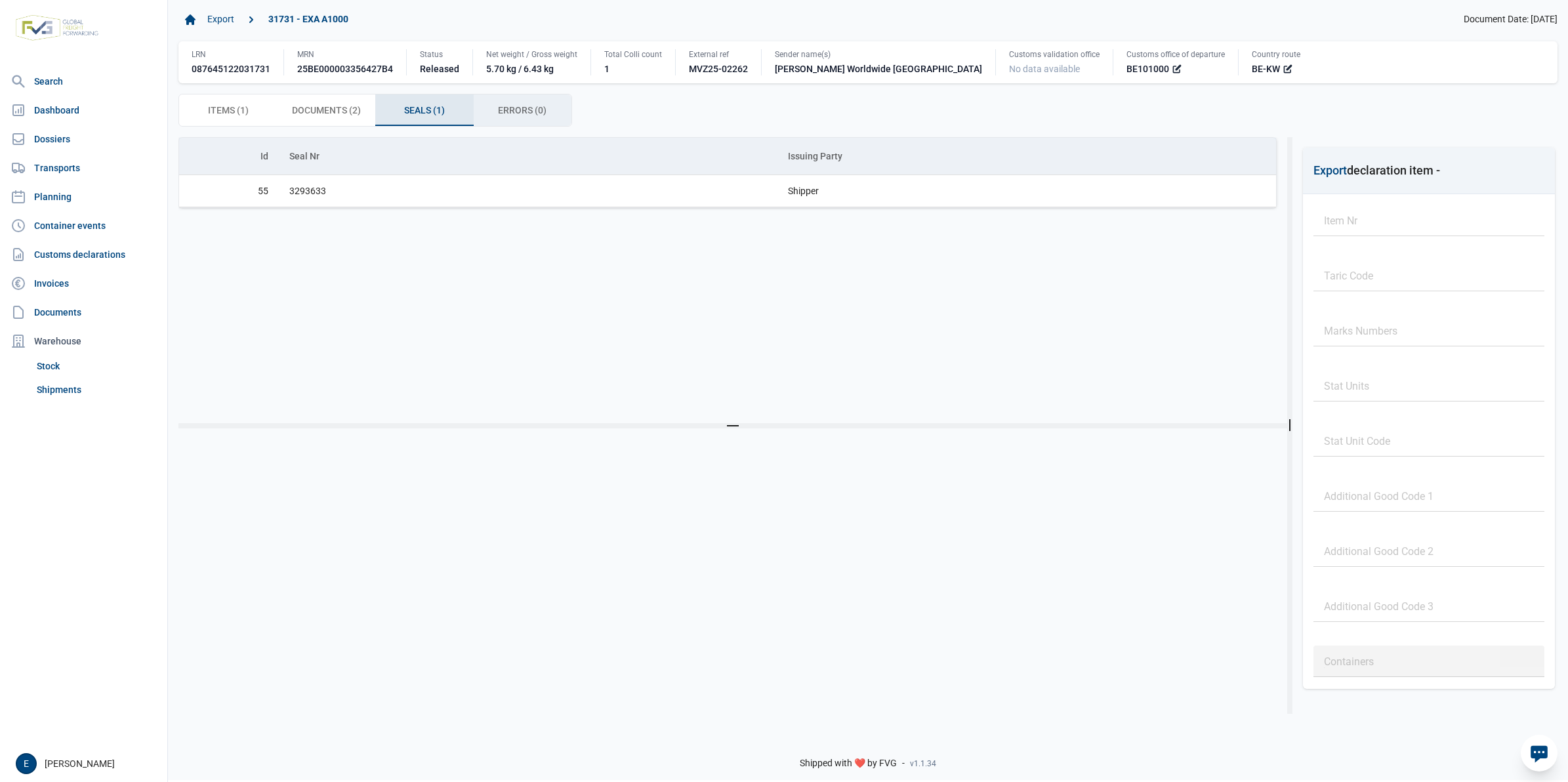
click at [510, 111] on span "Errors (0) Errors (0)" at bounding box center [522, 110] width 48 height 15
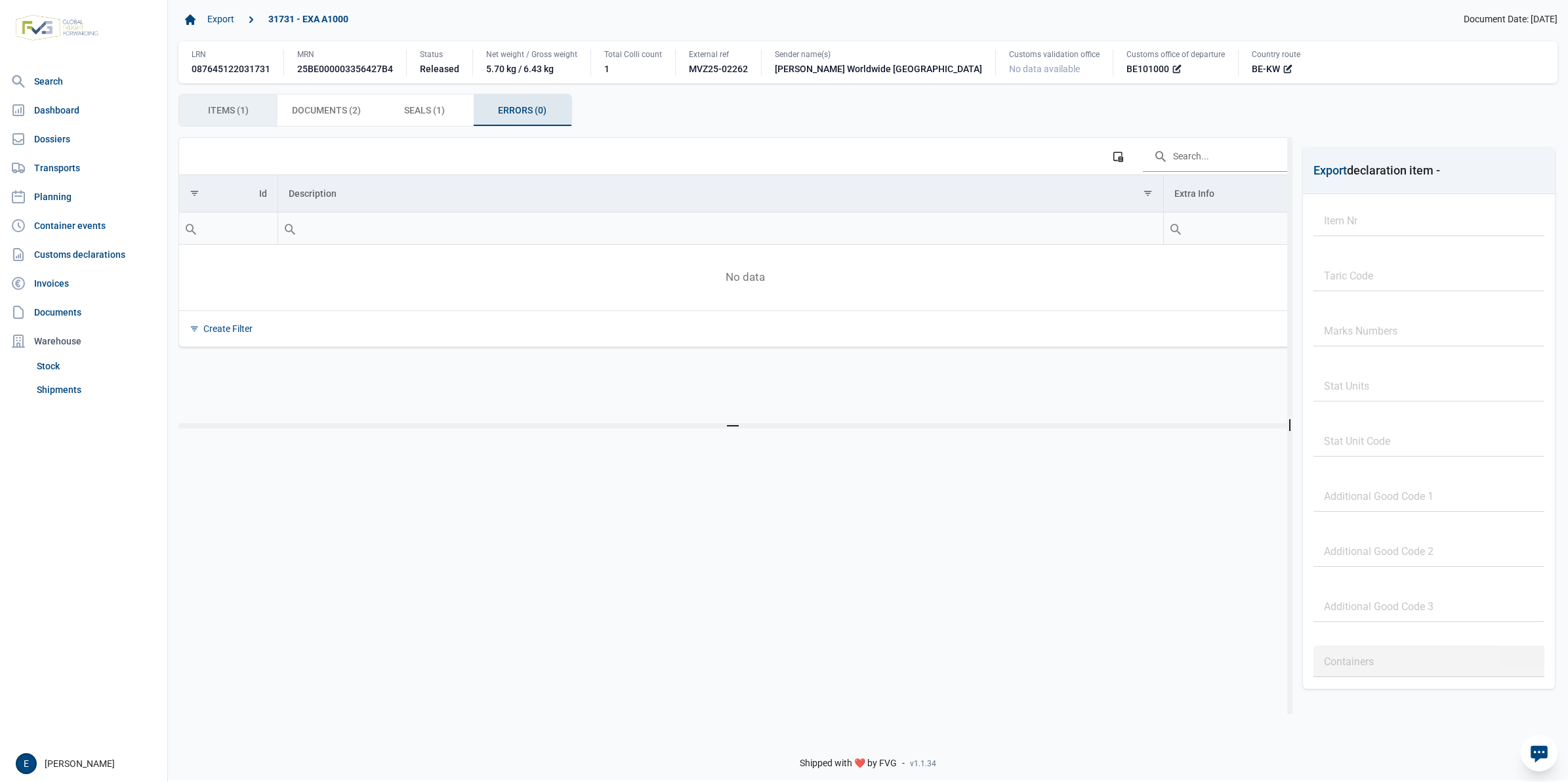
click at [234, 109] on span "Items (1) Items (1)" at bounding box center [228, 110] width 41 height 15
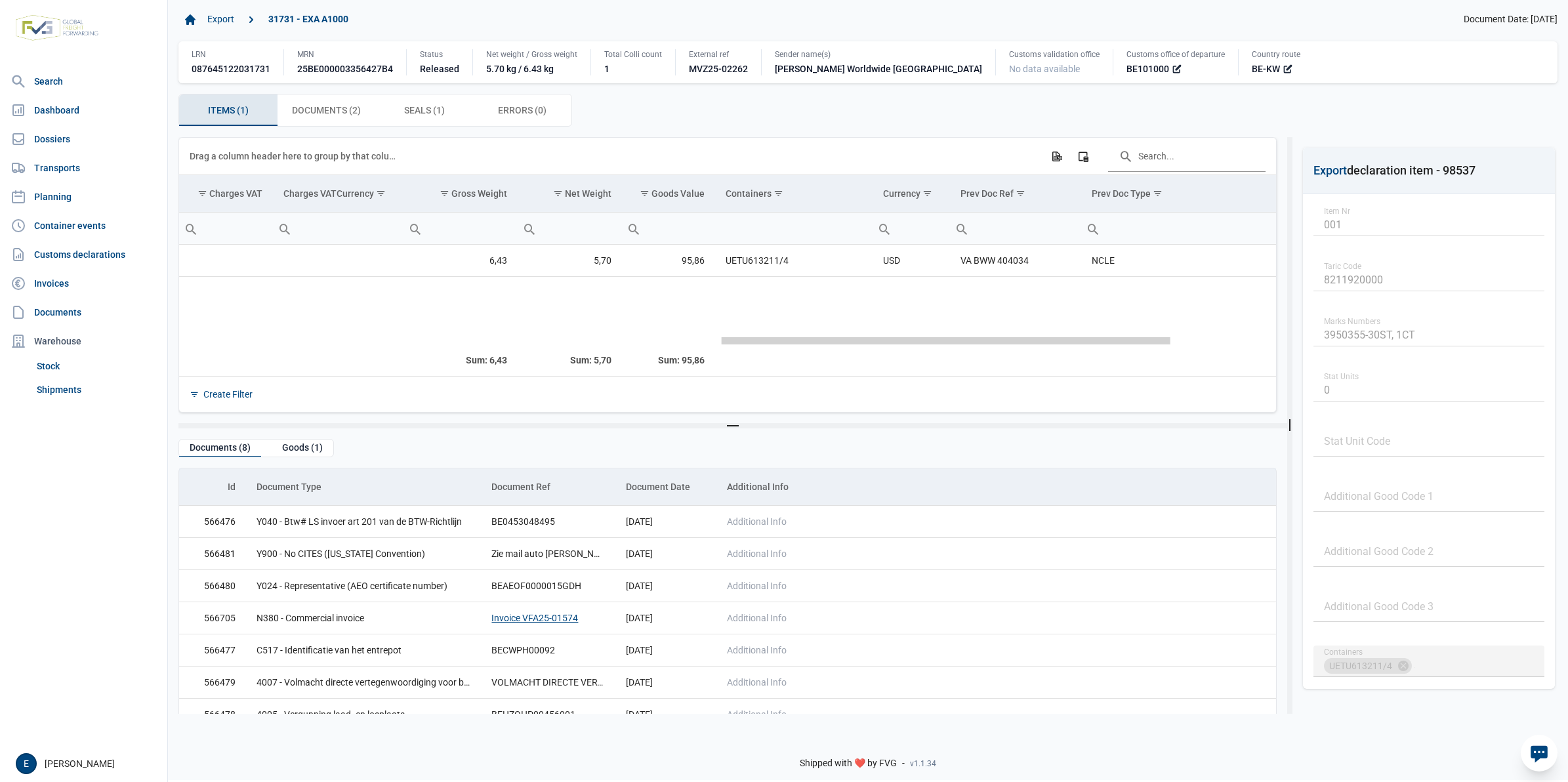
scroll to position [0, 998]
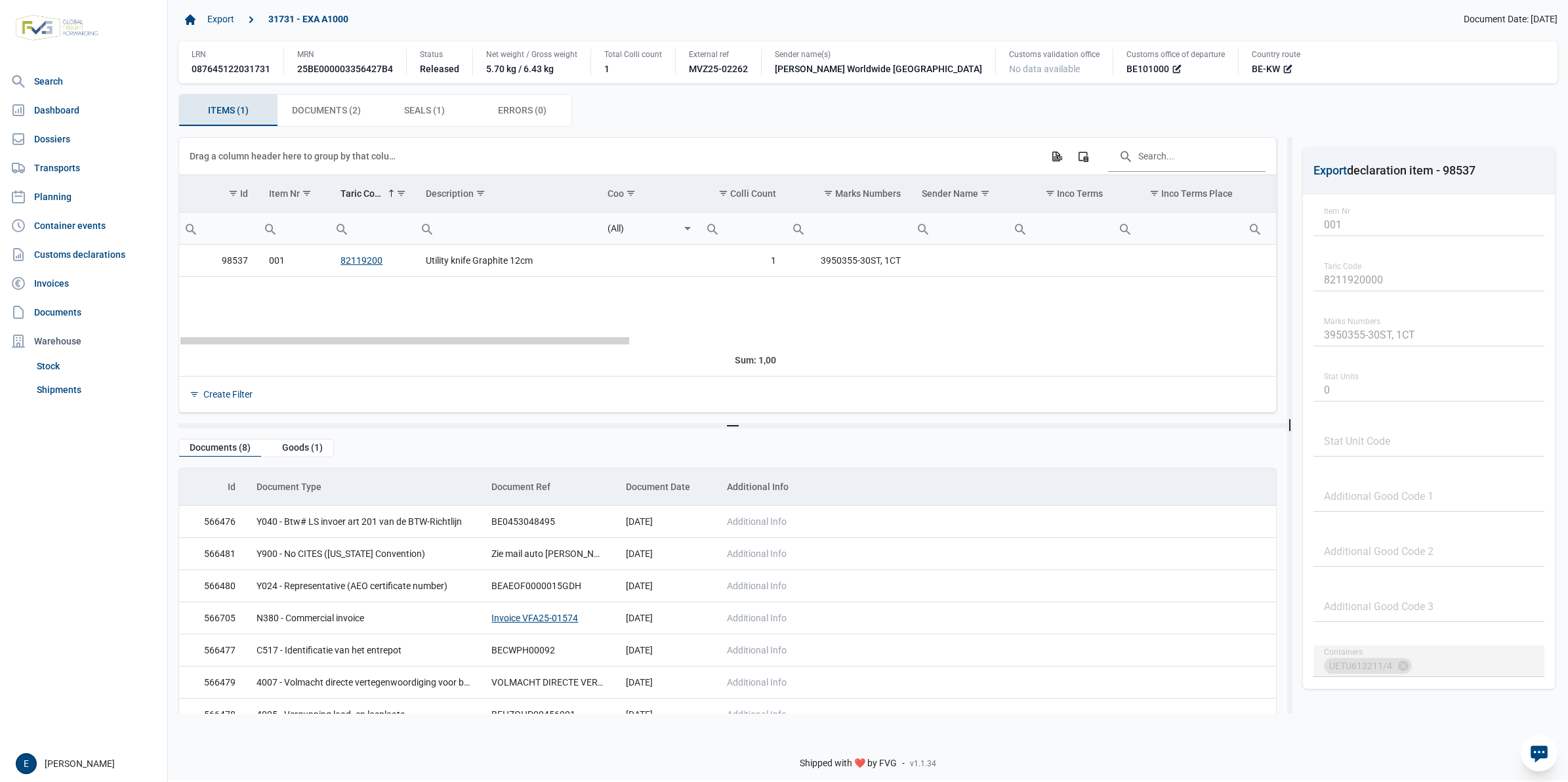
drag, startPoint x: 541, startPoint y: 342, endPoint x: 345, endPoint y: 359, distance: 196.7
click at [345, 359] on body "For evaluation purposes only. Redistribution prohibited. Please register an exi…" at bounding box center [784, 368] width 1568 height 782
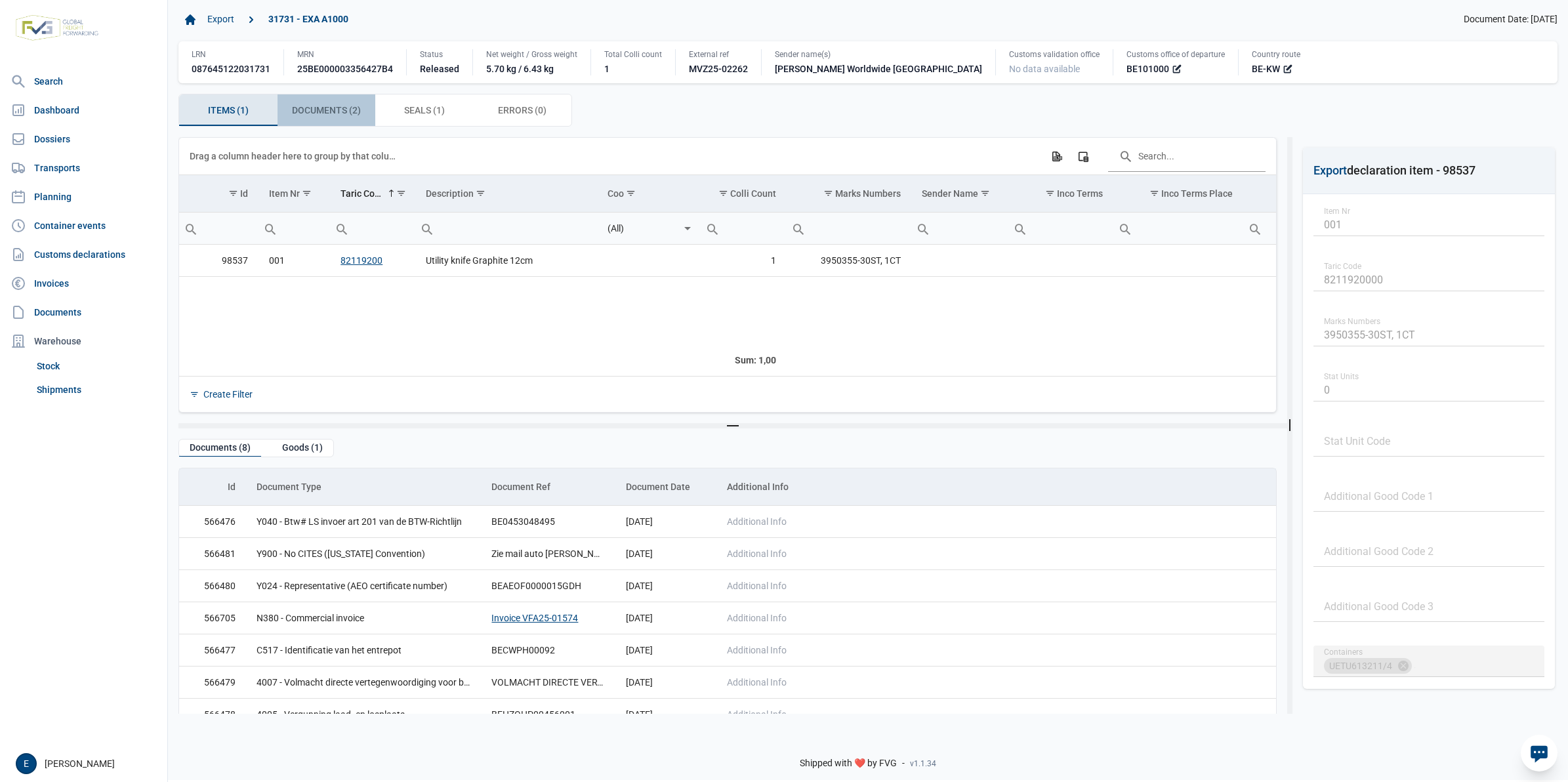
click at [358, 117] on span "Documents (2) Documents (2)" at bounding box center [326, 110] width 69 height 15
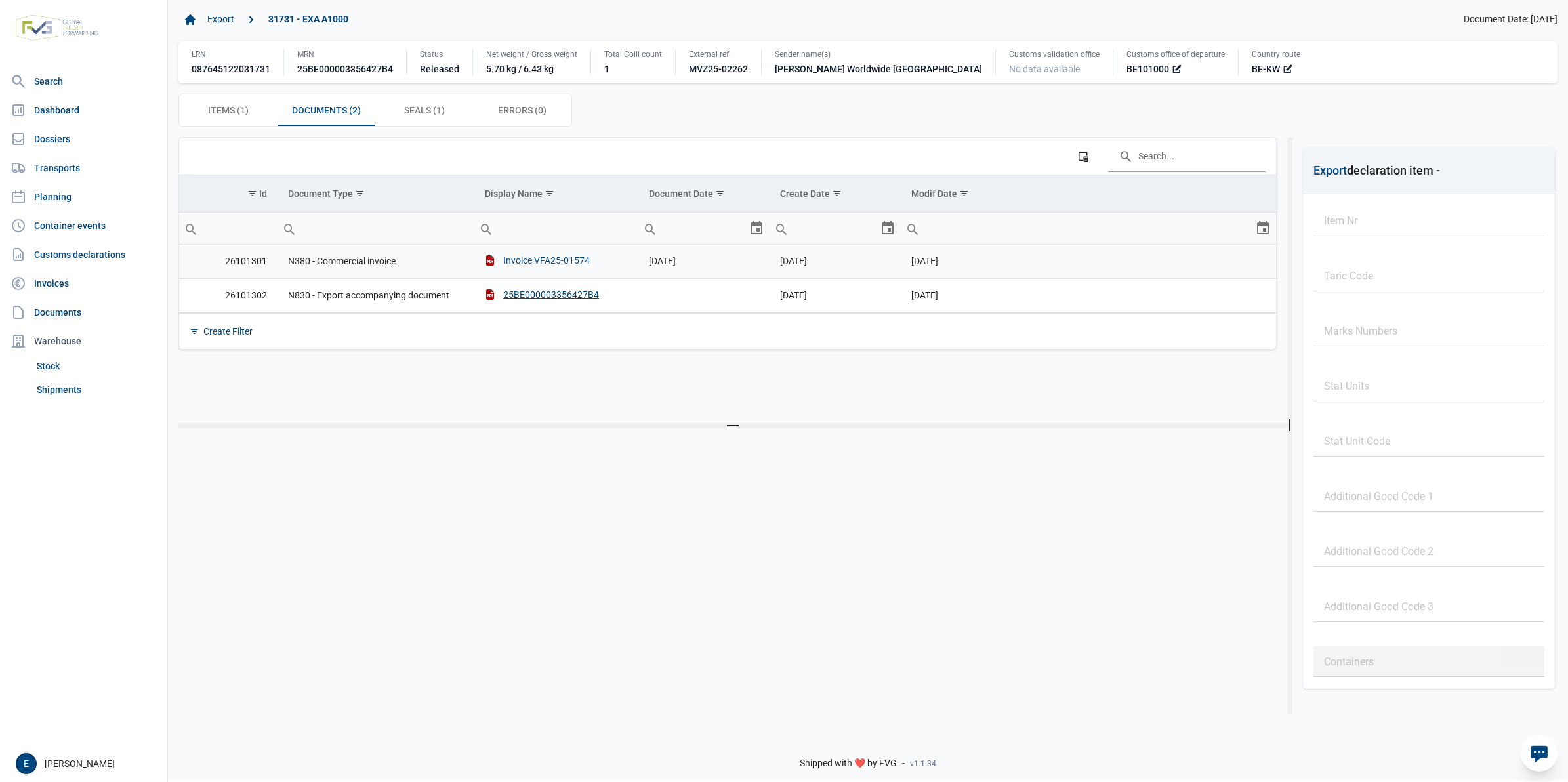
click at [538, 258] on div "Invoice VFA25-01574" at bounding box center [537, 260] width 105 height 14
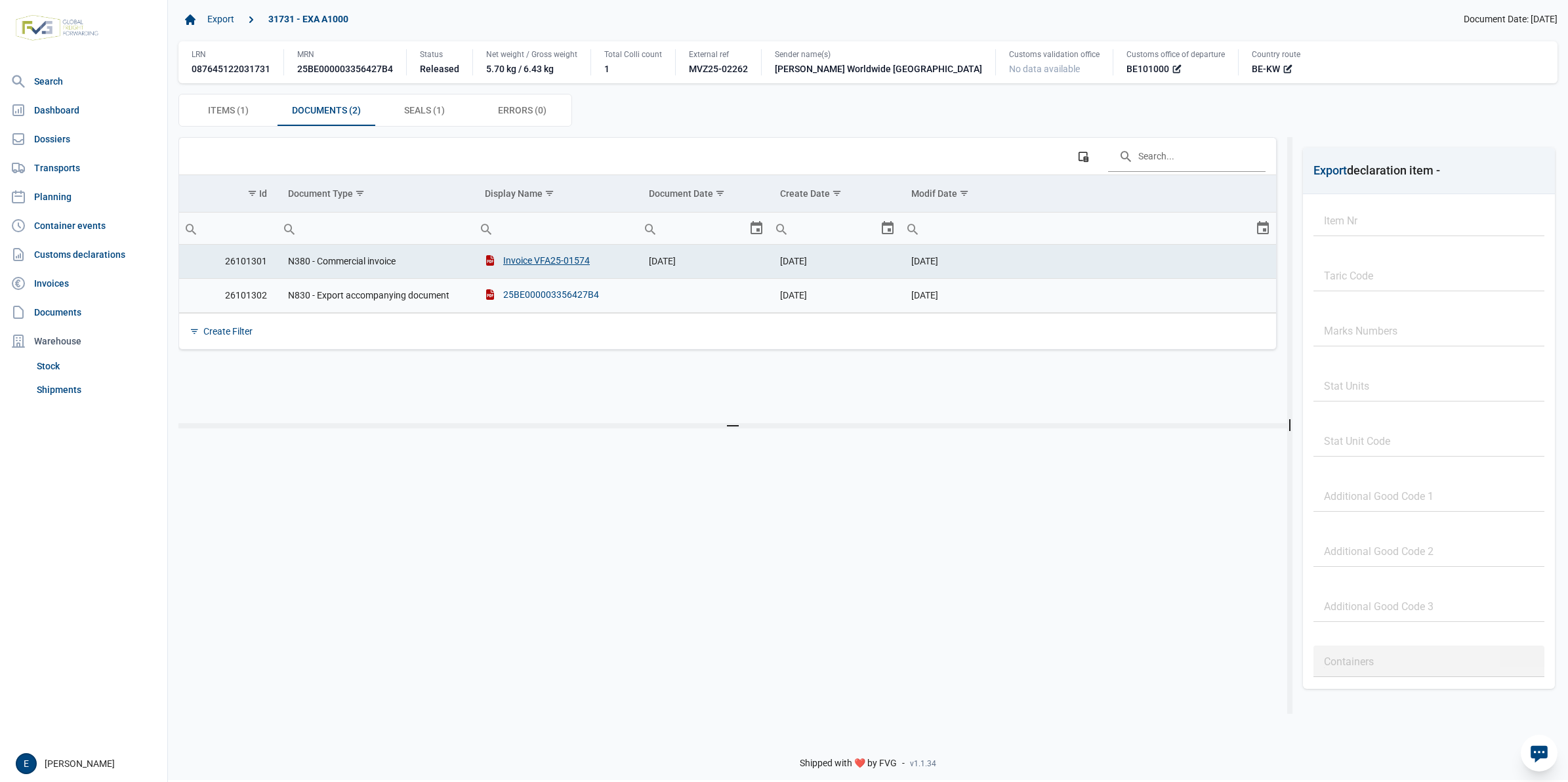
click at [559, 301] on div "25BE000003356427B4" at bounding box center [542, 295] width 114 height 14
